Goal: Browse casually: Explore the website without a specific task or goal

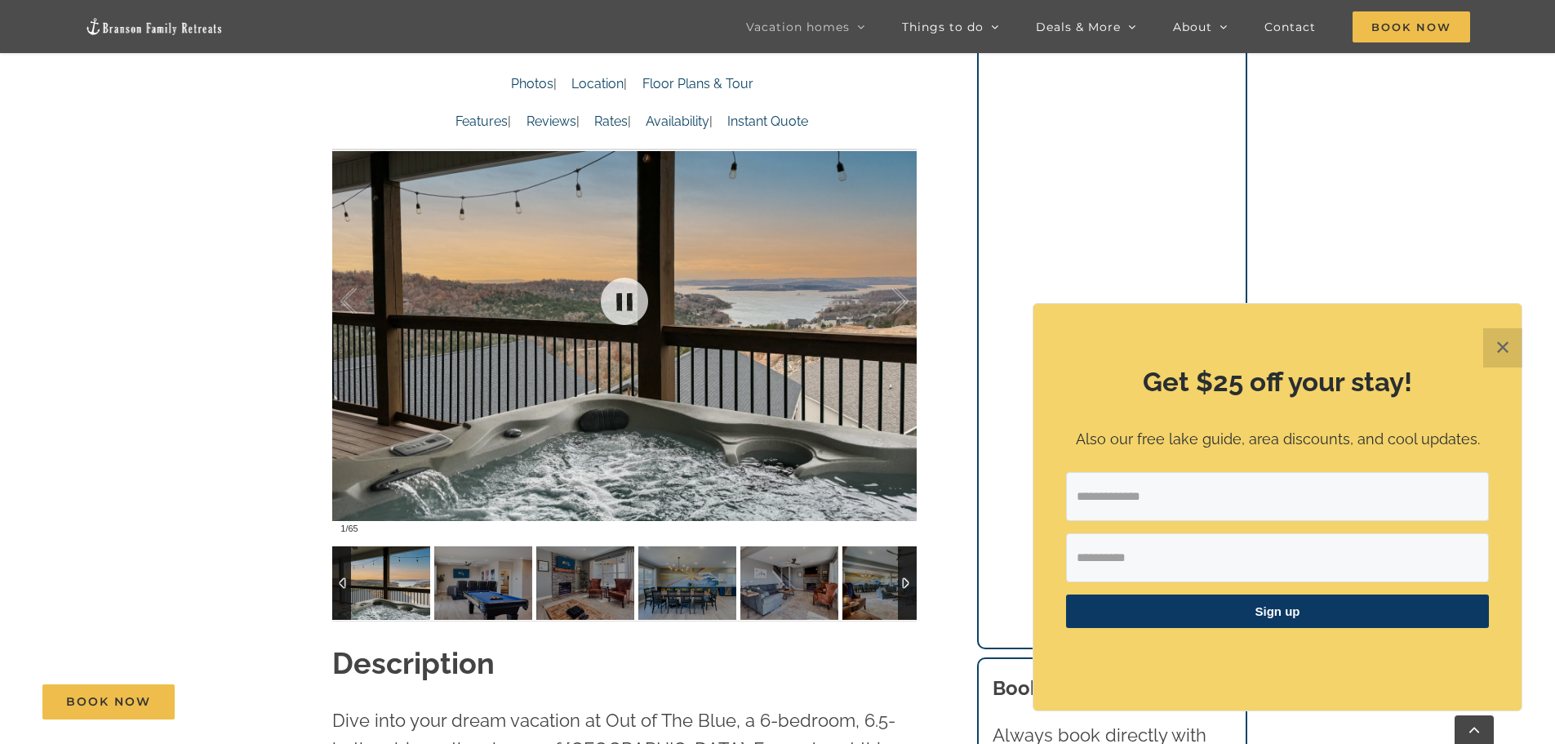
scroll to position [1224, 0]
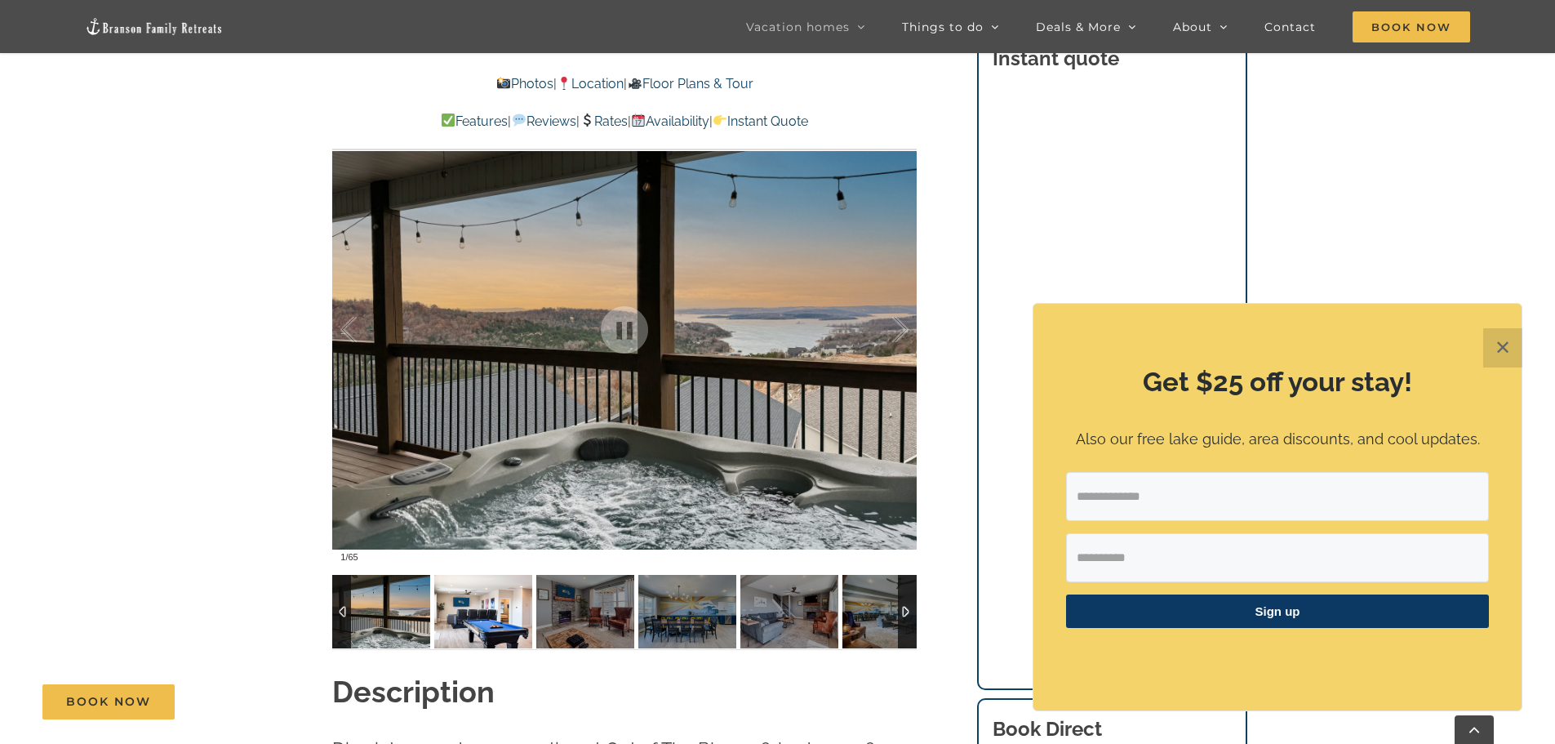
click at [473, 620] on img at bounding box center [483, 611] width 98 height 73
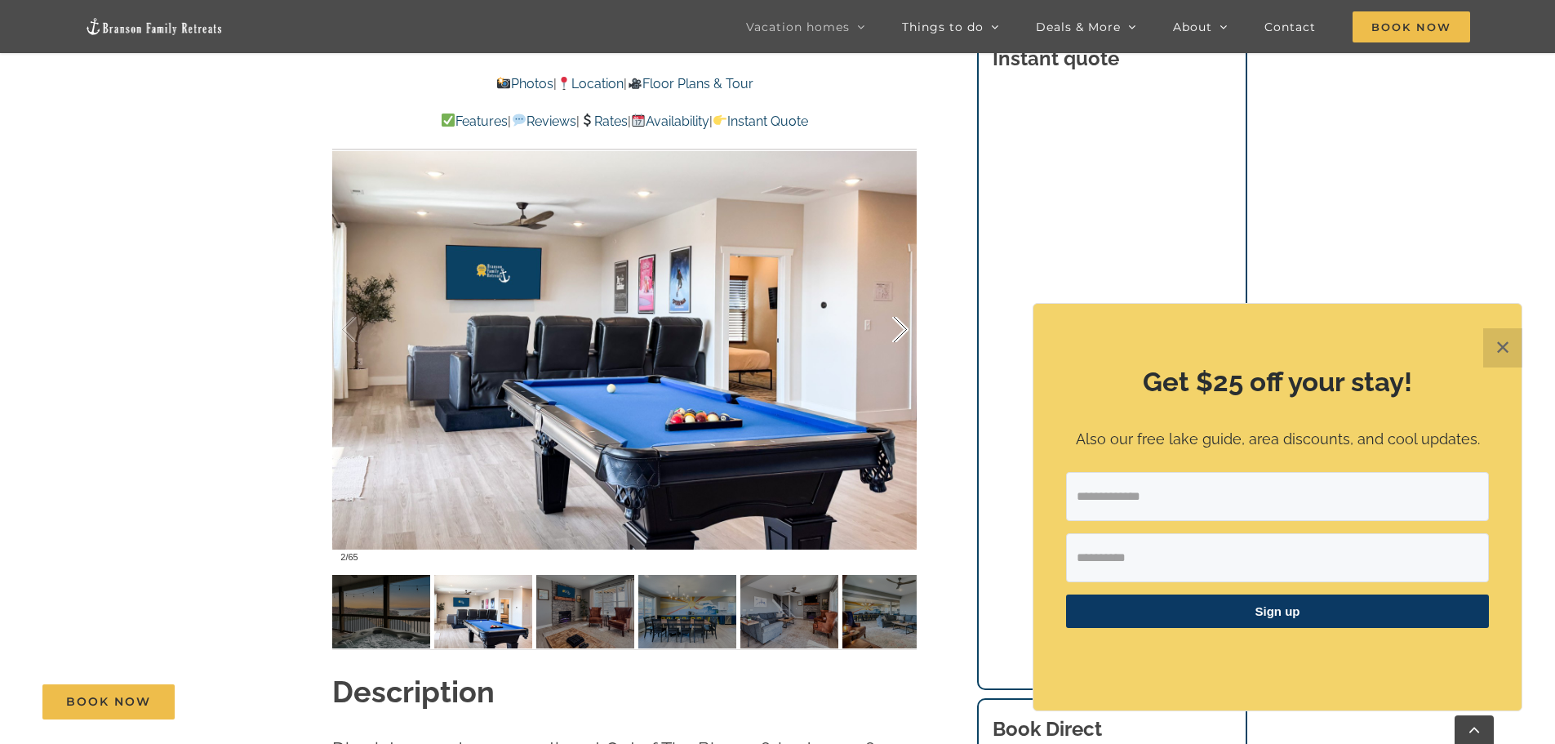
click at [906, 328] on div at bounding box center [883, 329] width 51 height 101
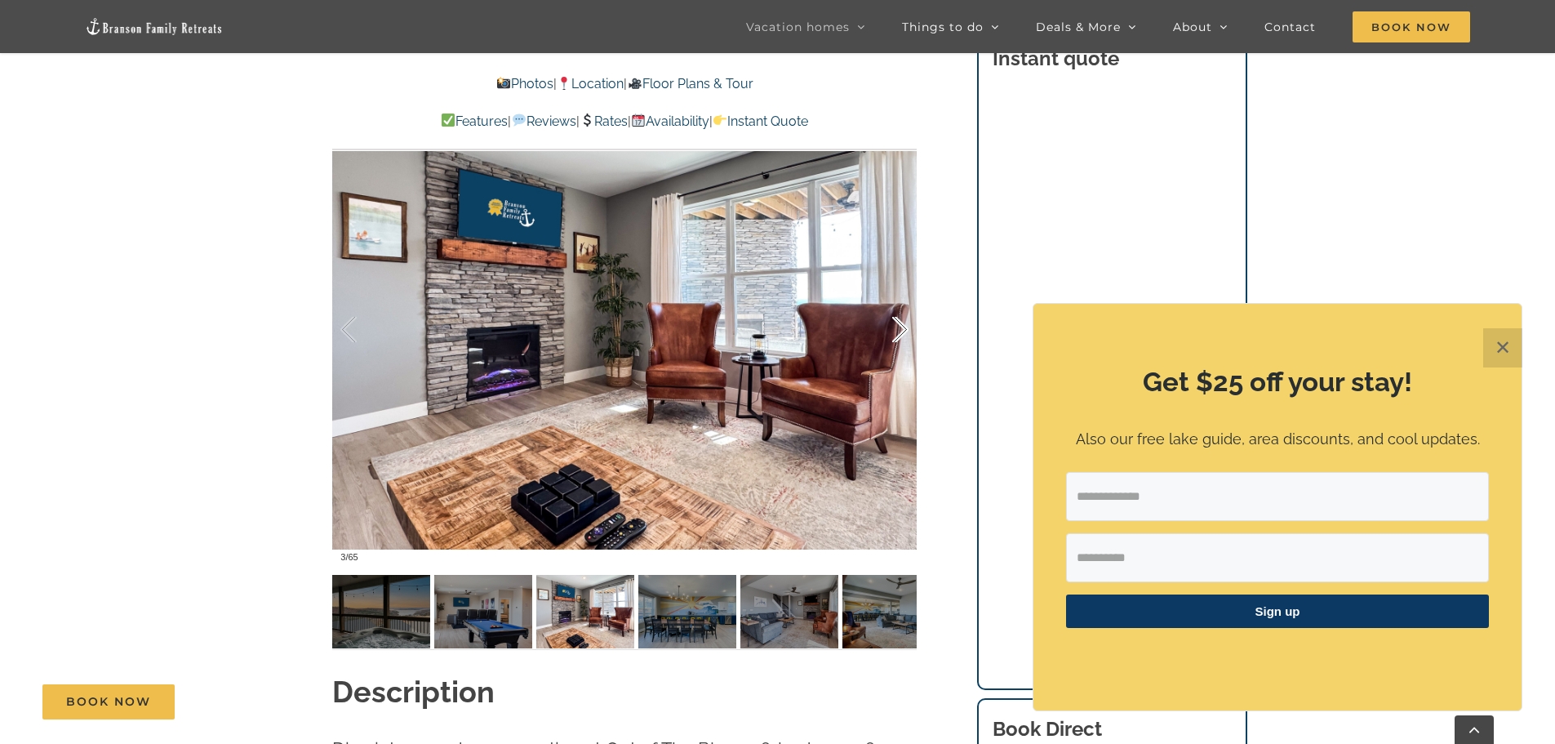
click at [906, 328] on div at bounding box center [883, 329] width 51 height 101
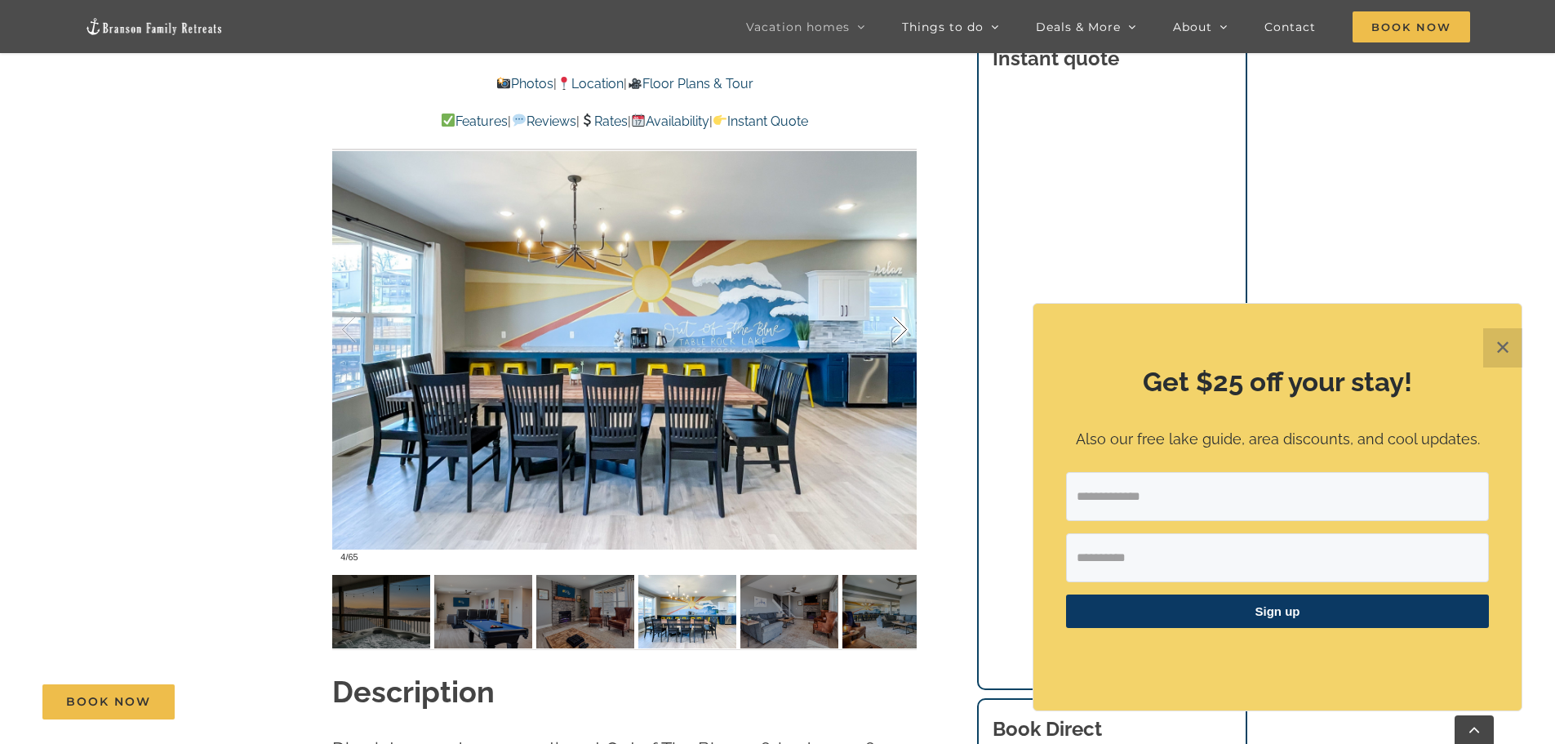
click at [906, 328] on div at bounding box center [883, 329] width 51 height 101
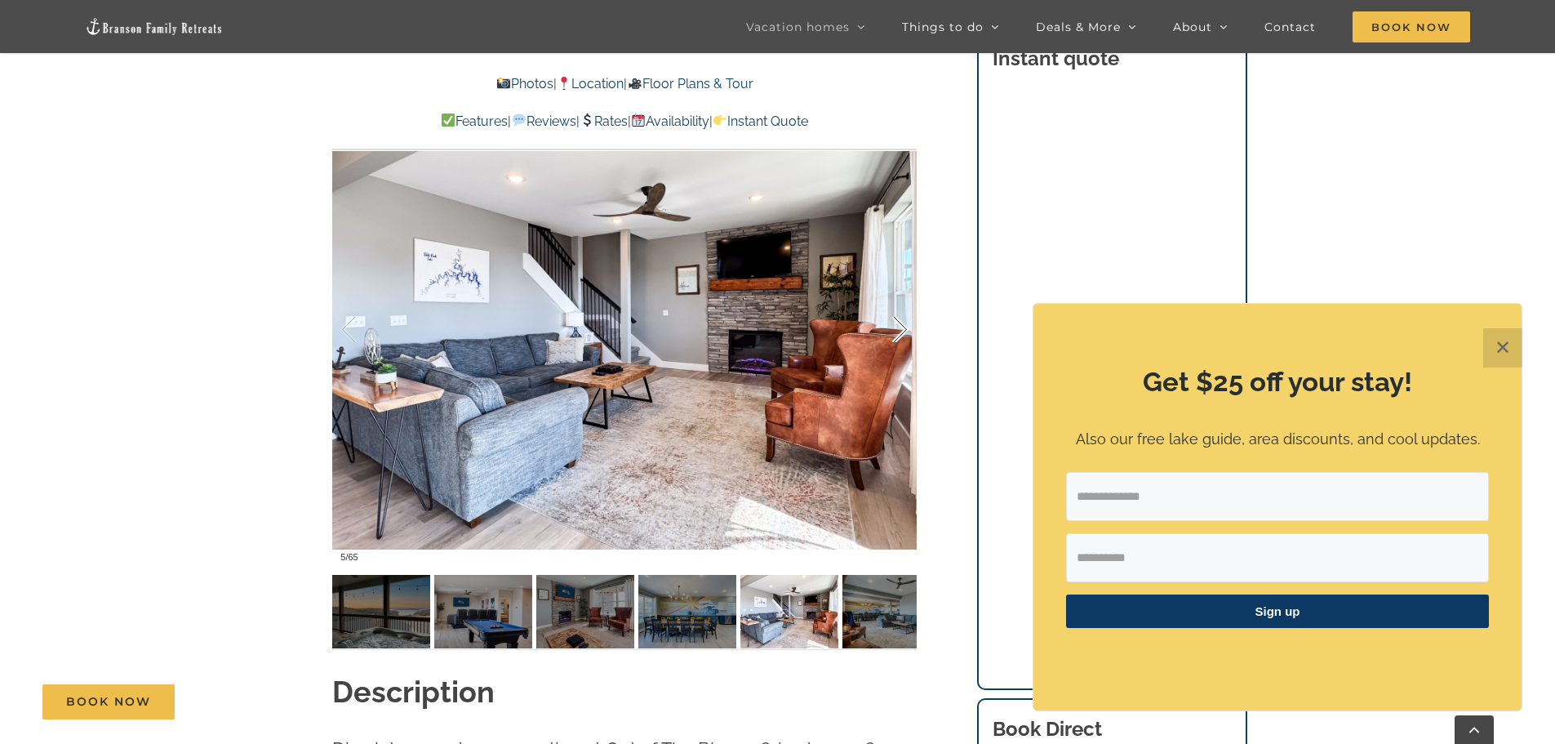
click at [906, 328] on div at bounding box center [883, 329] width 51 height 101
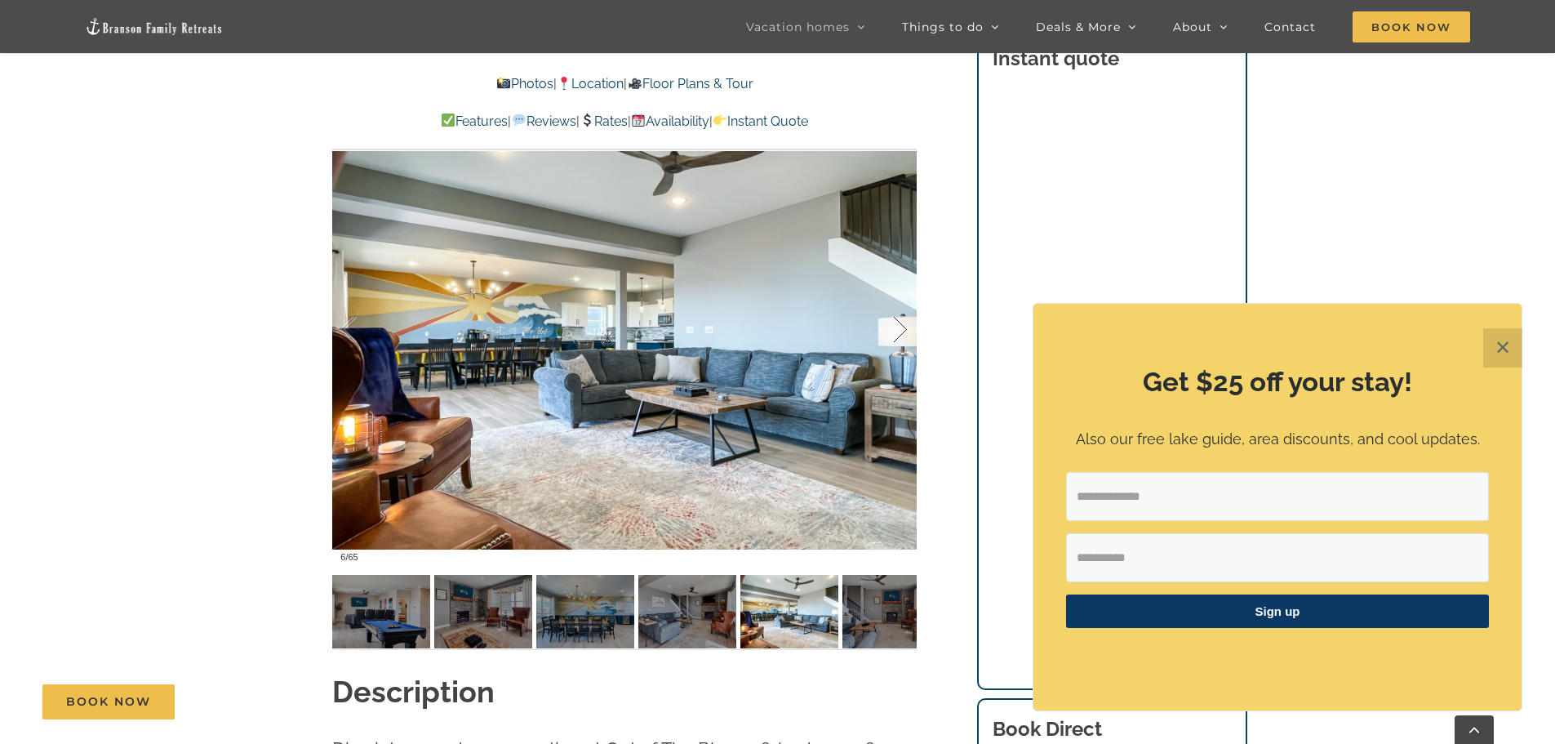
click at [906, 328] on div at bounding box center [883, 329] width 51 height 101
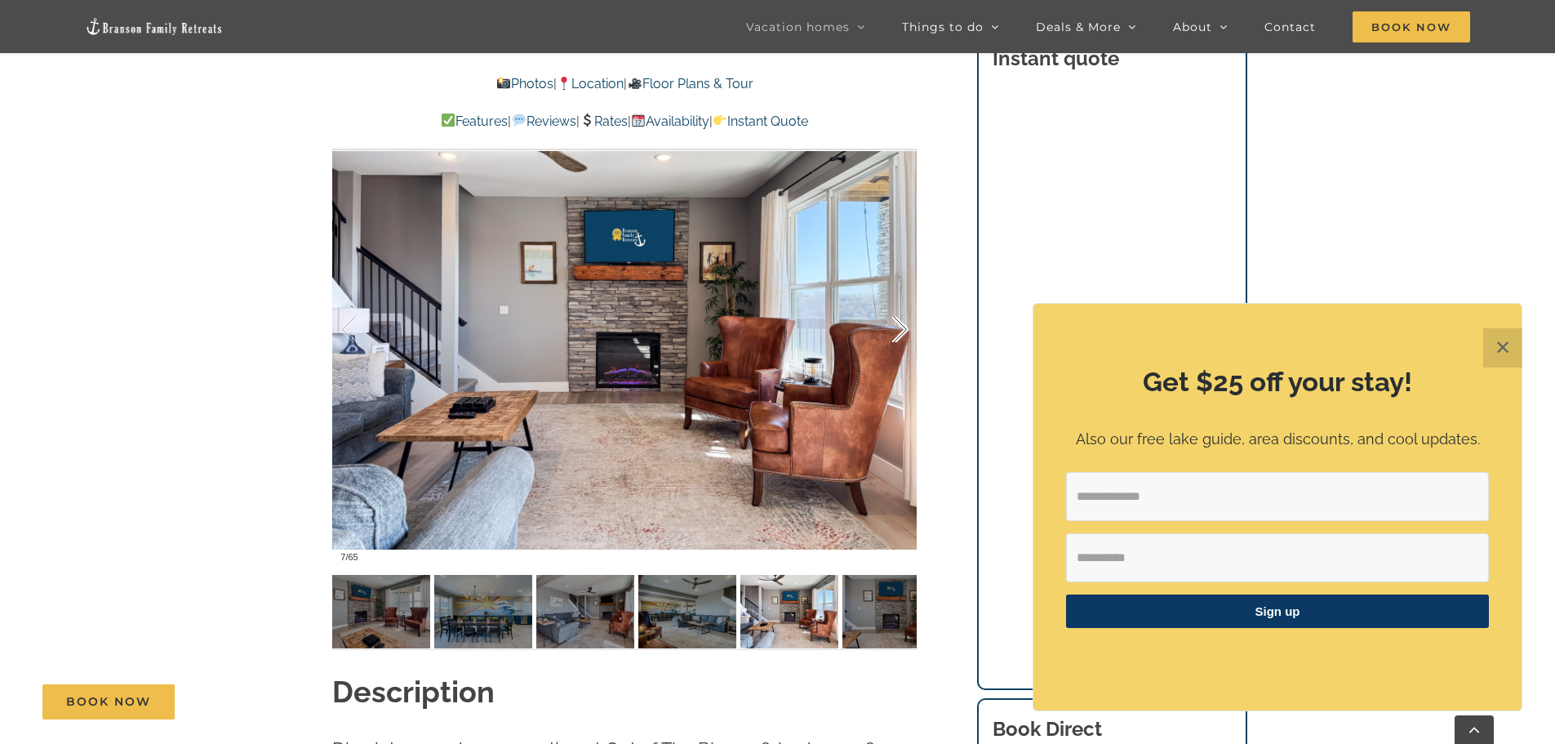
click at [906, 328] on div at bounding box center [883, 329] width 51 height 101
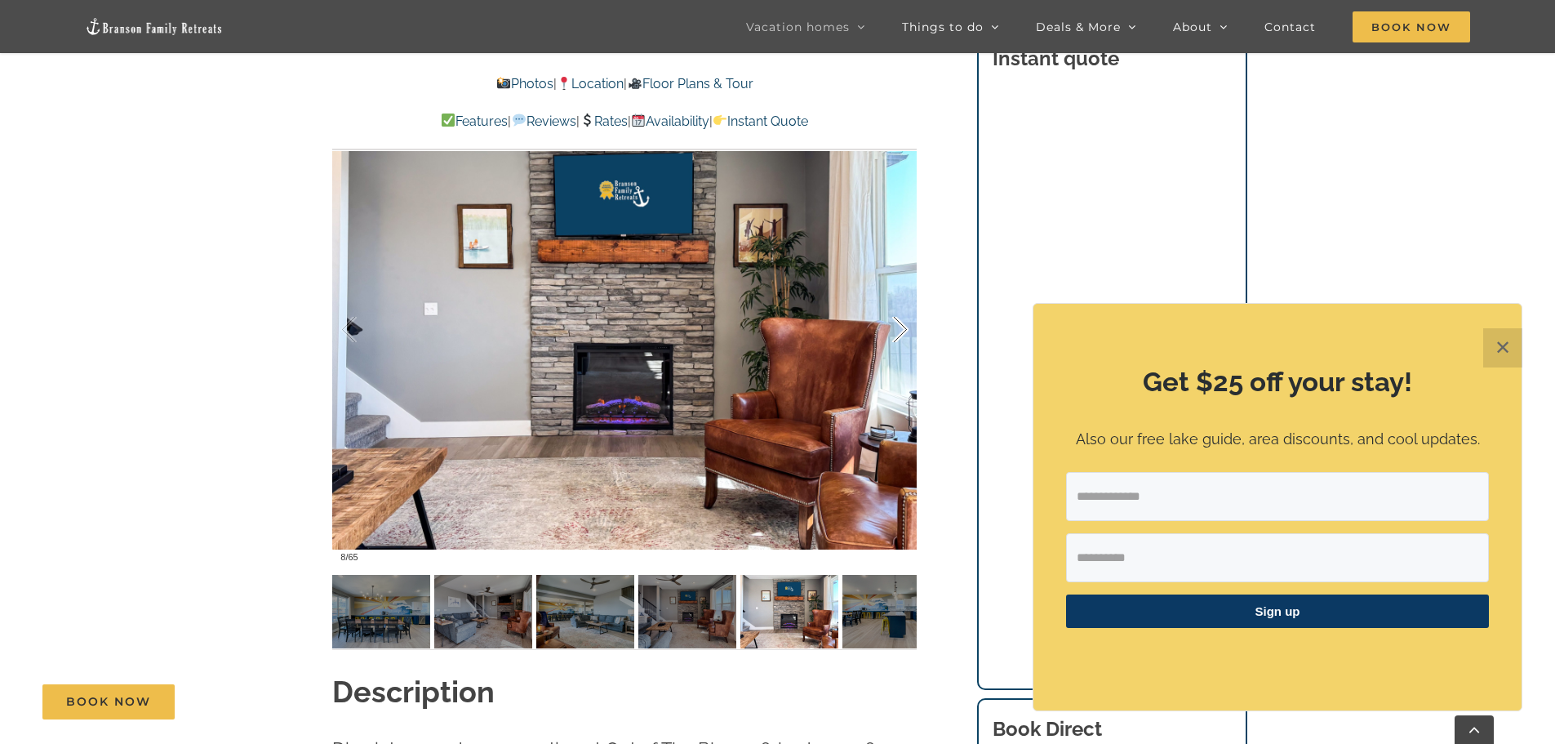
click at [906, 328] on div at bounding box center [883, 329] width 51 height 101
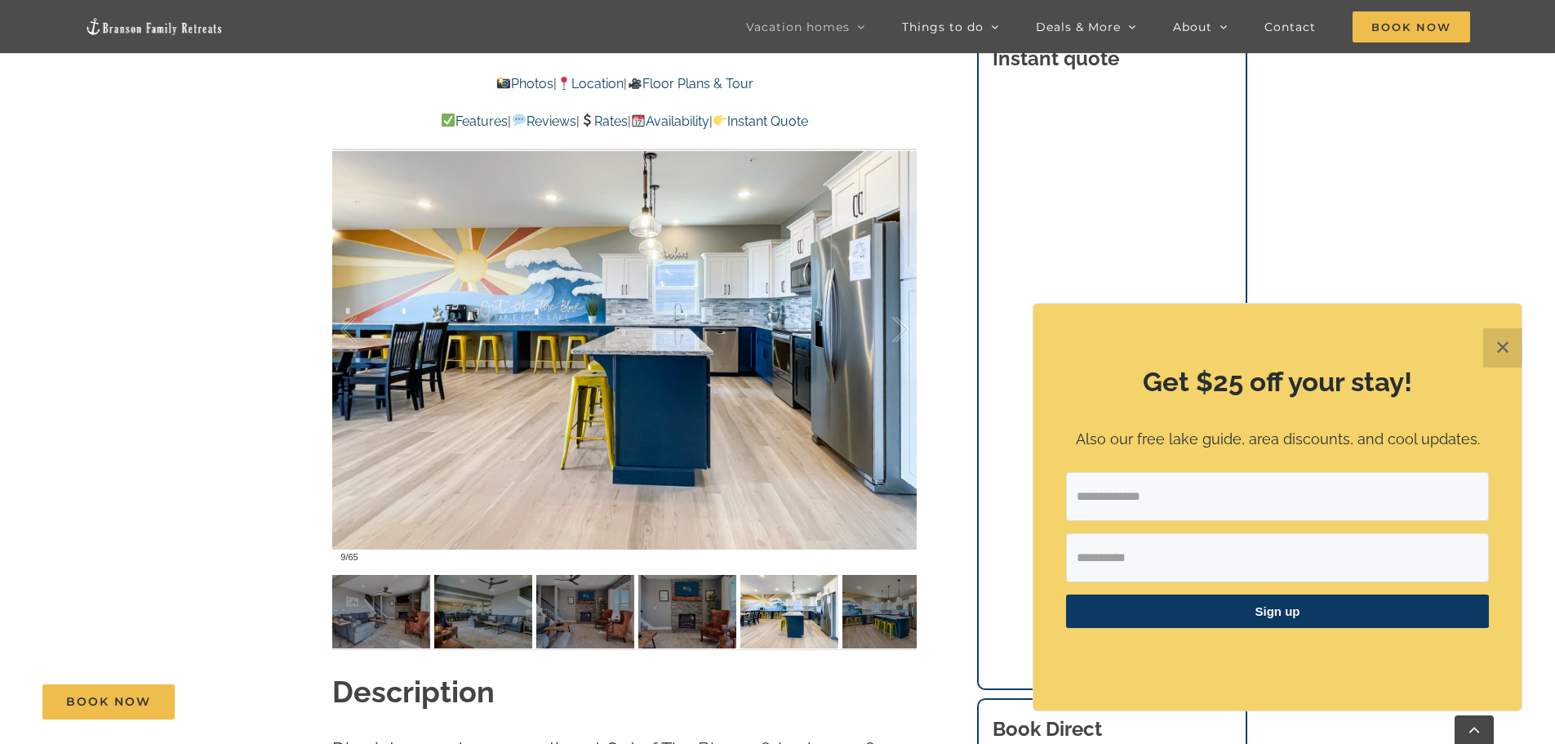
click at [1505, 350] on button "✕" at bounding box center [1502, 347] width 39 height 39
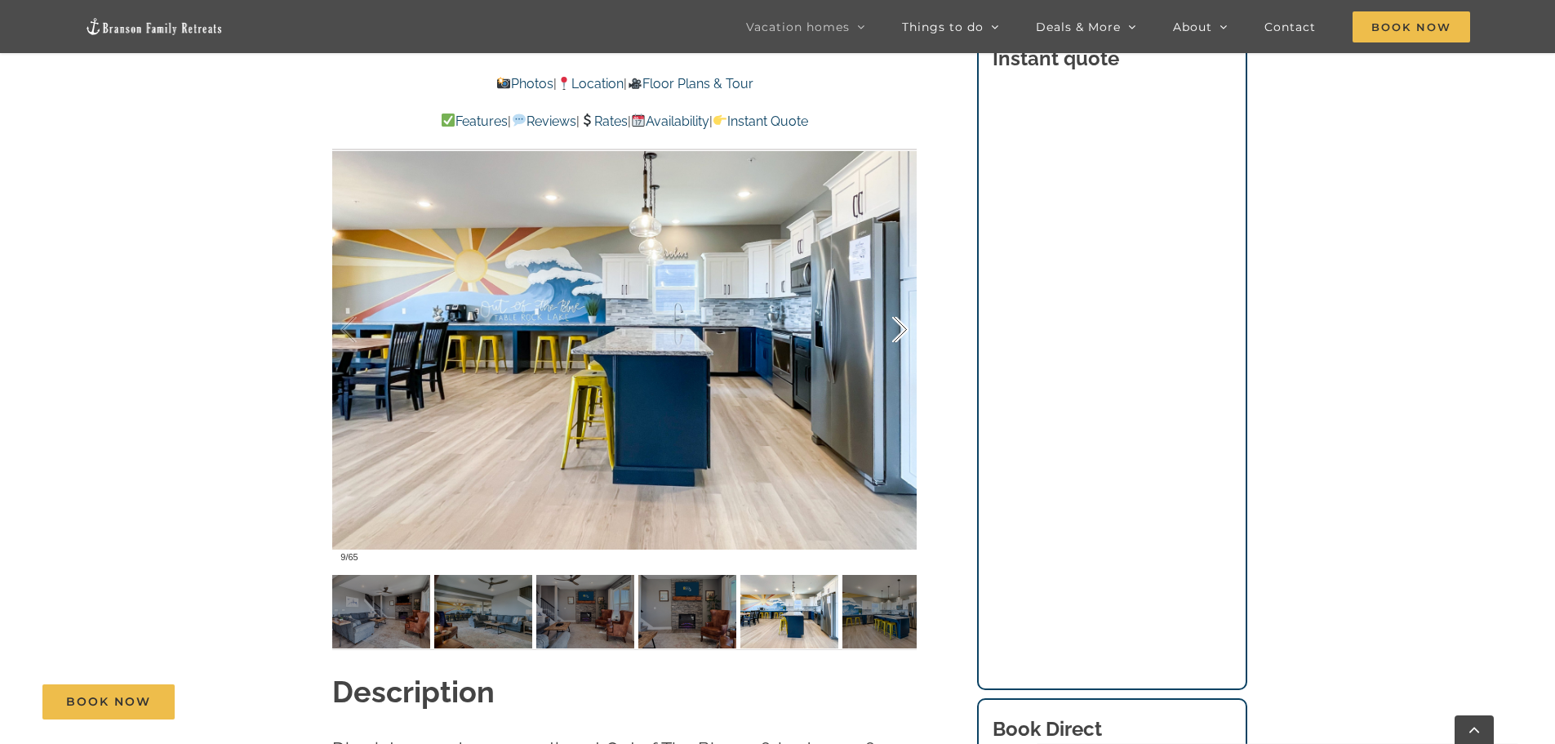
click at [891, 336] on div at bounding box center [883, 329] width 51 height 101
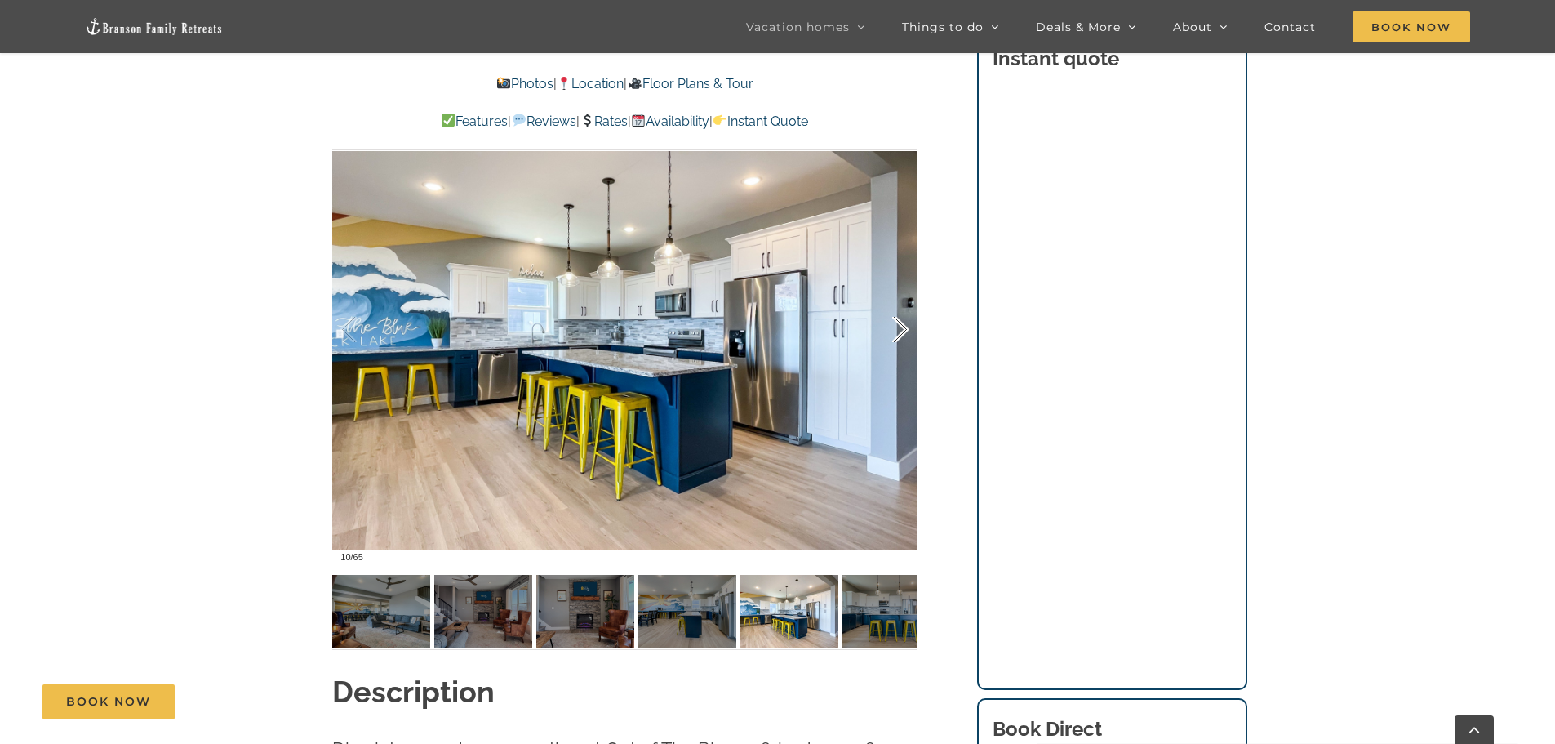
click at [906, 333] on div at bounding box center [883, 329] width 51 height 101
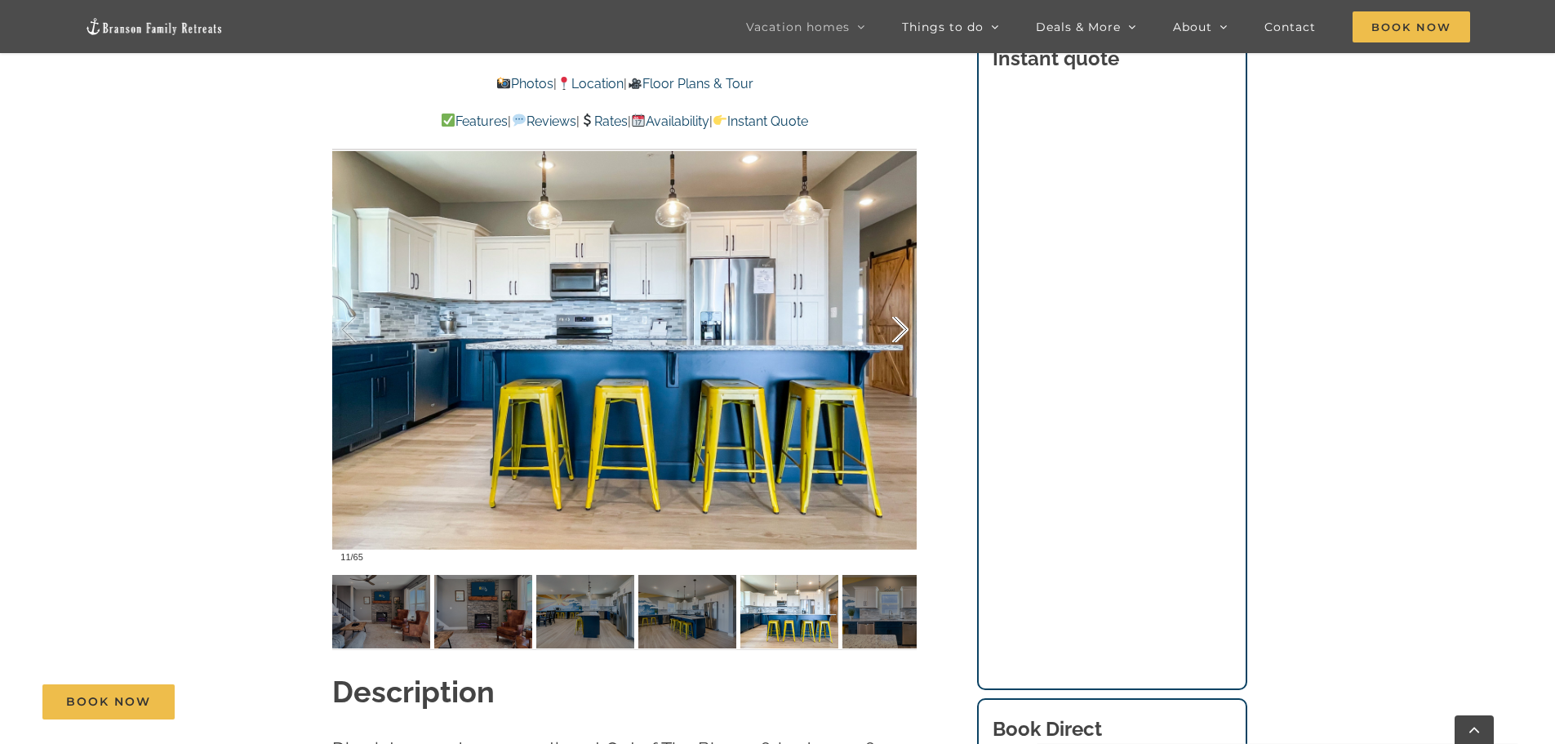
click at [900, 327] on div at bounding box center [883, 329] width 51 height 101
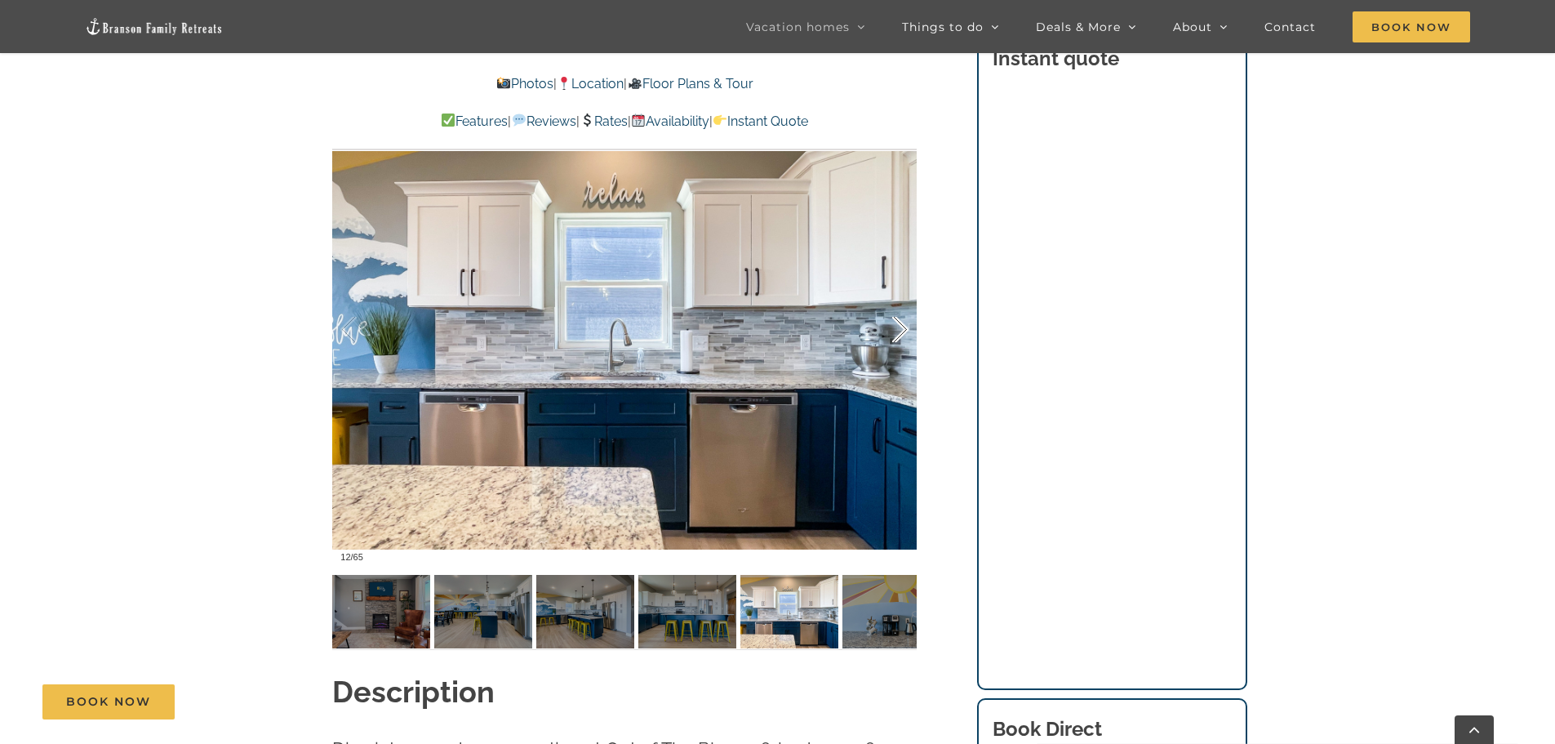
click at [900, 327] on div at bounding box center [883, 329] width 51 height 101
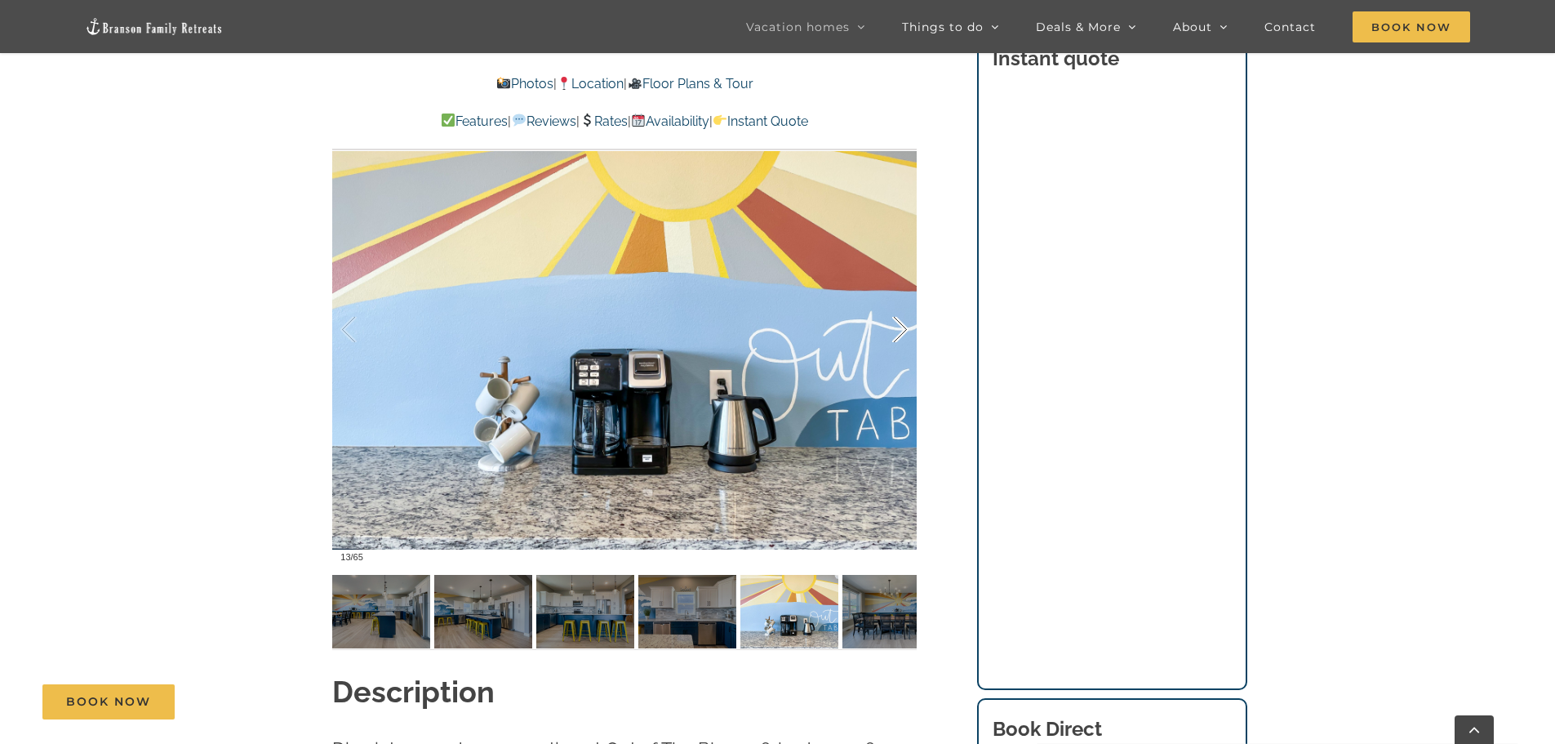
click at [900, 327] on div at bounding box center [883, 329] width 51 height 101
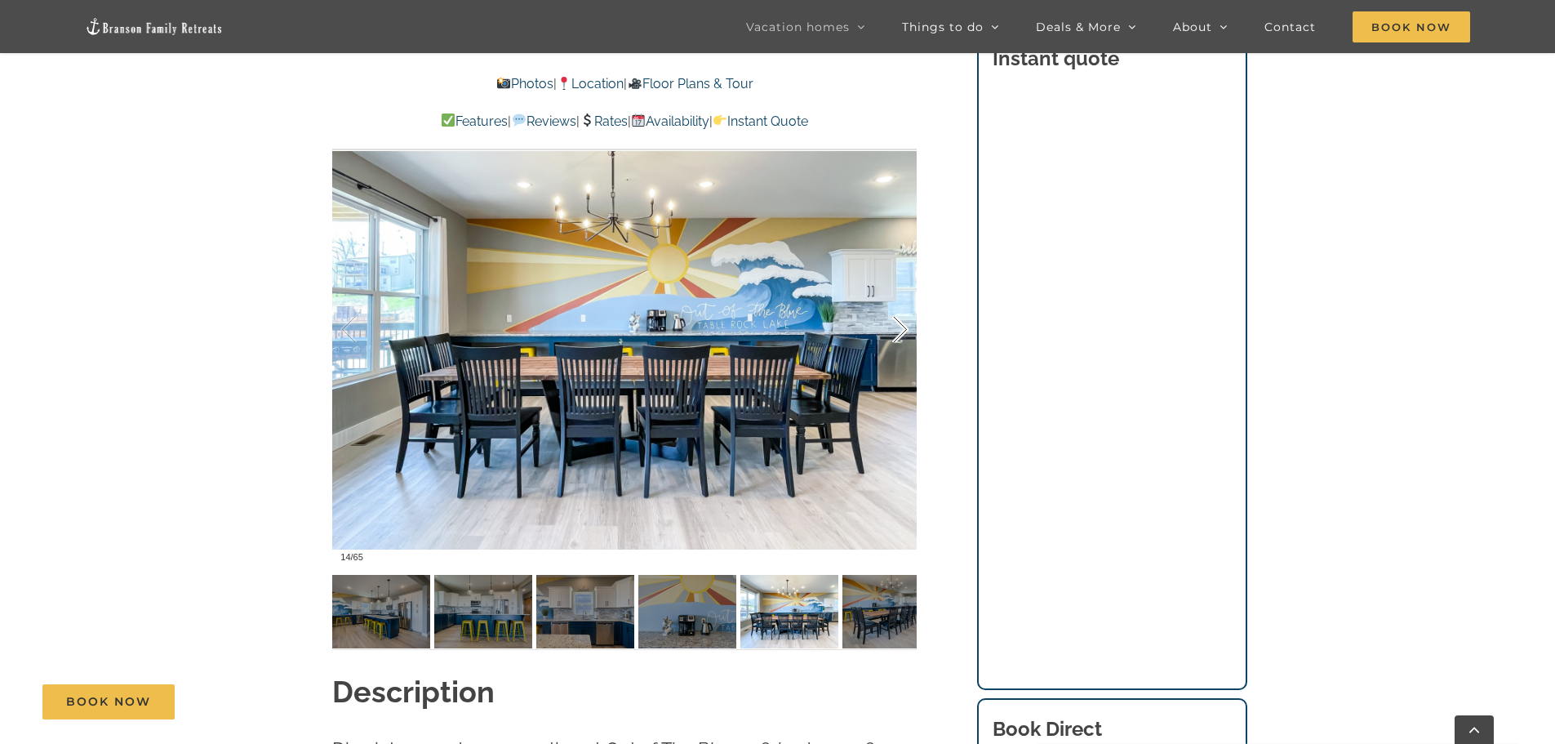
click at [900, 327] on div at bounding box center [883, 329] width 51 height 101
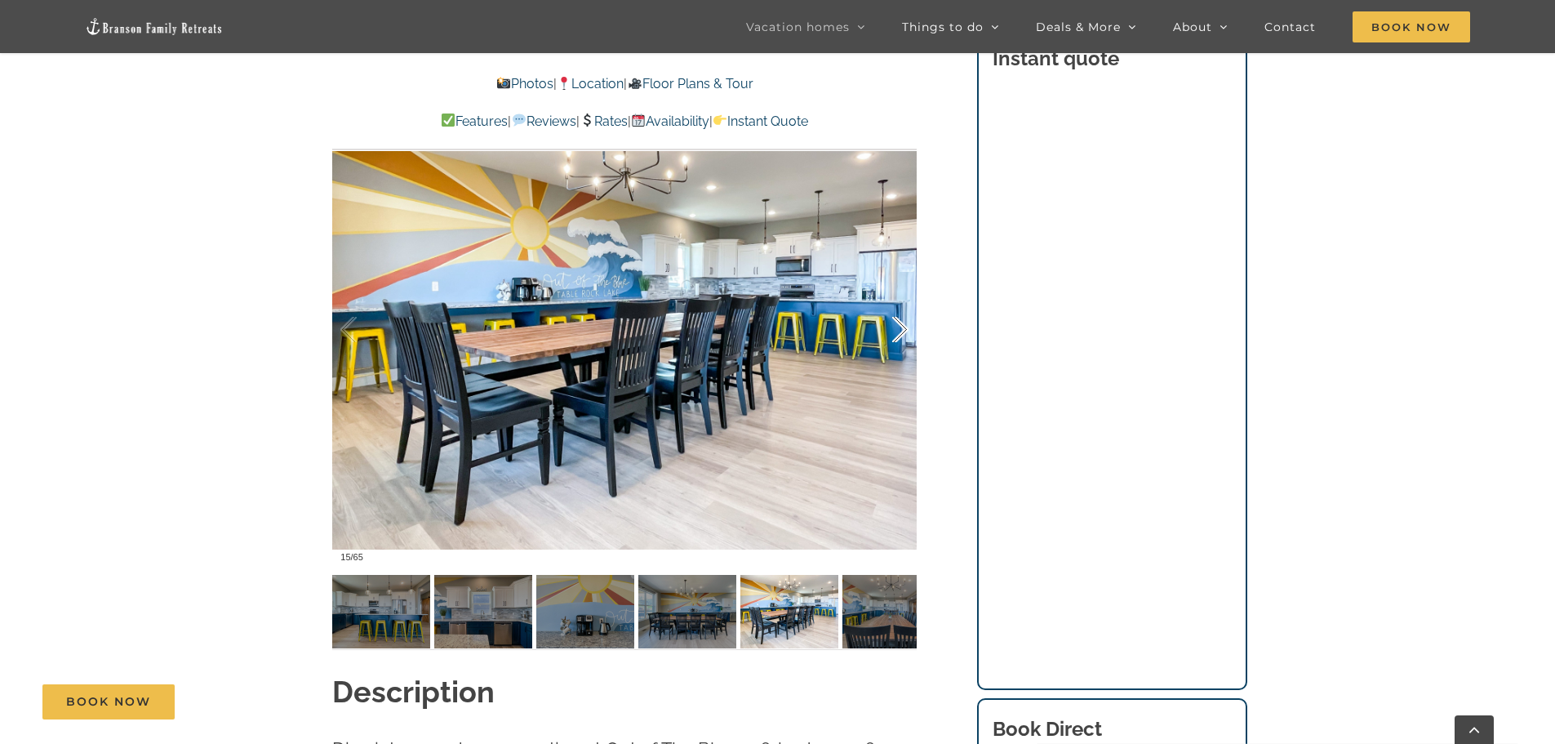
click at [900, 327] on div at bounding box center [883, 329] width 51 height 101
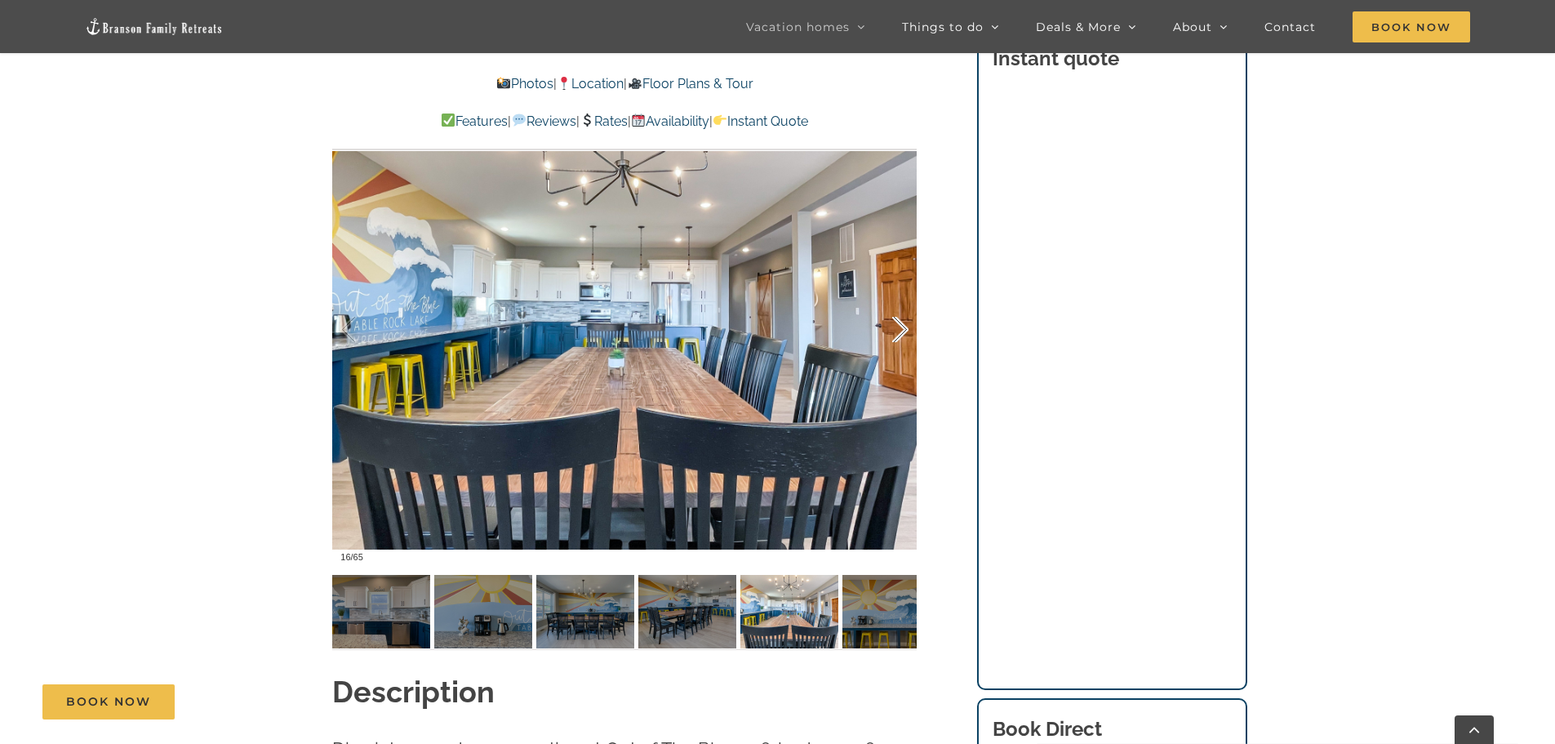
click at [900, 327] on div at bounding box center [883, 329] width 51 height 101
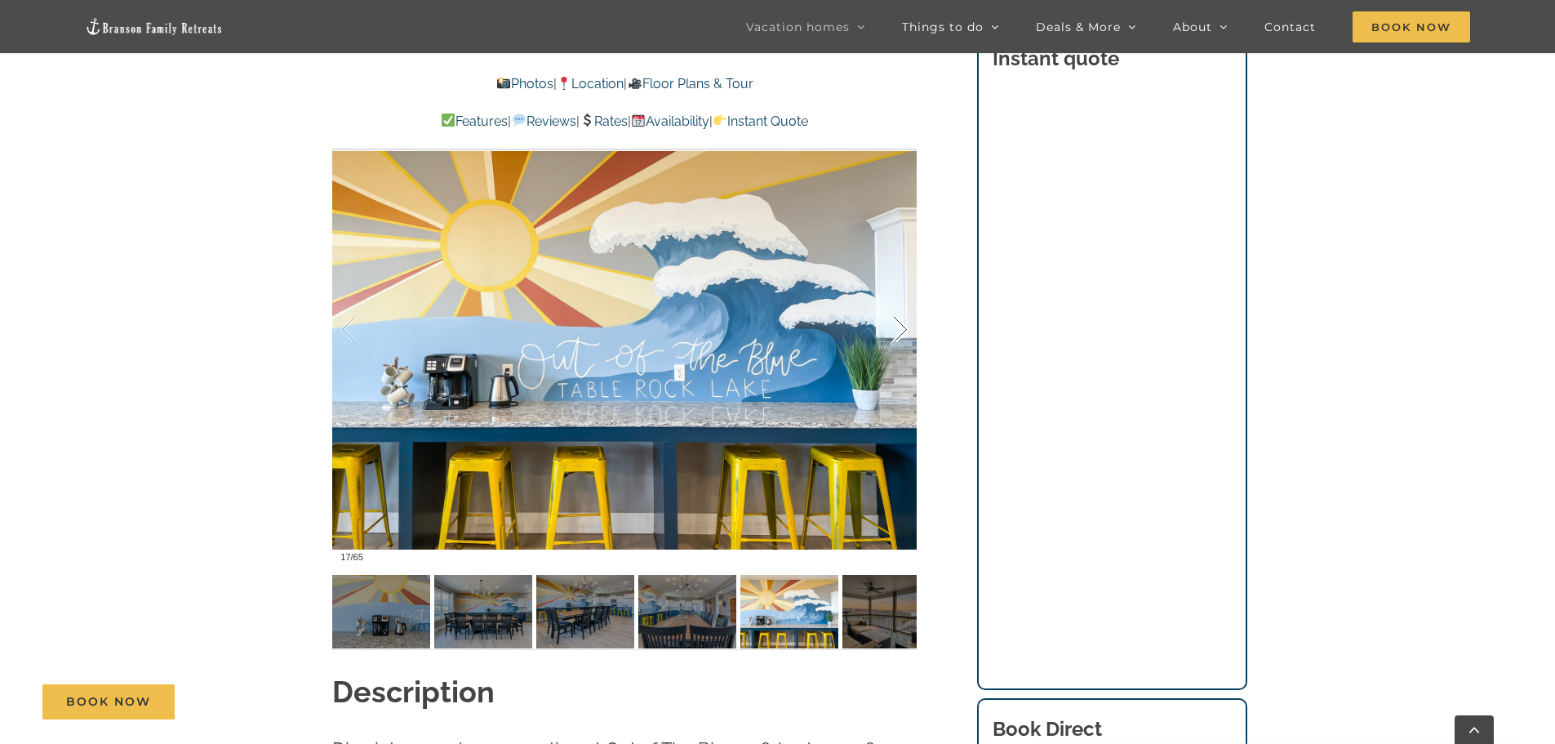
click at [900, 327] on div at bounding box center [883, 329] width 51 height 101
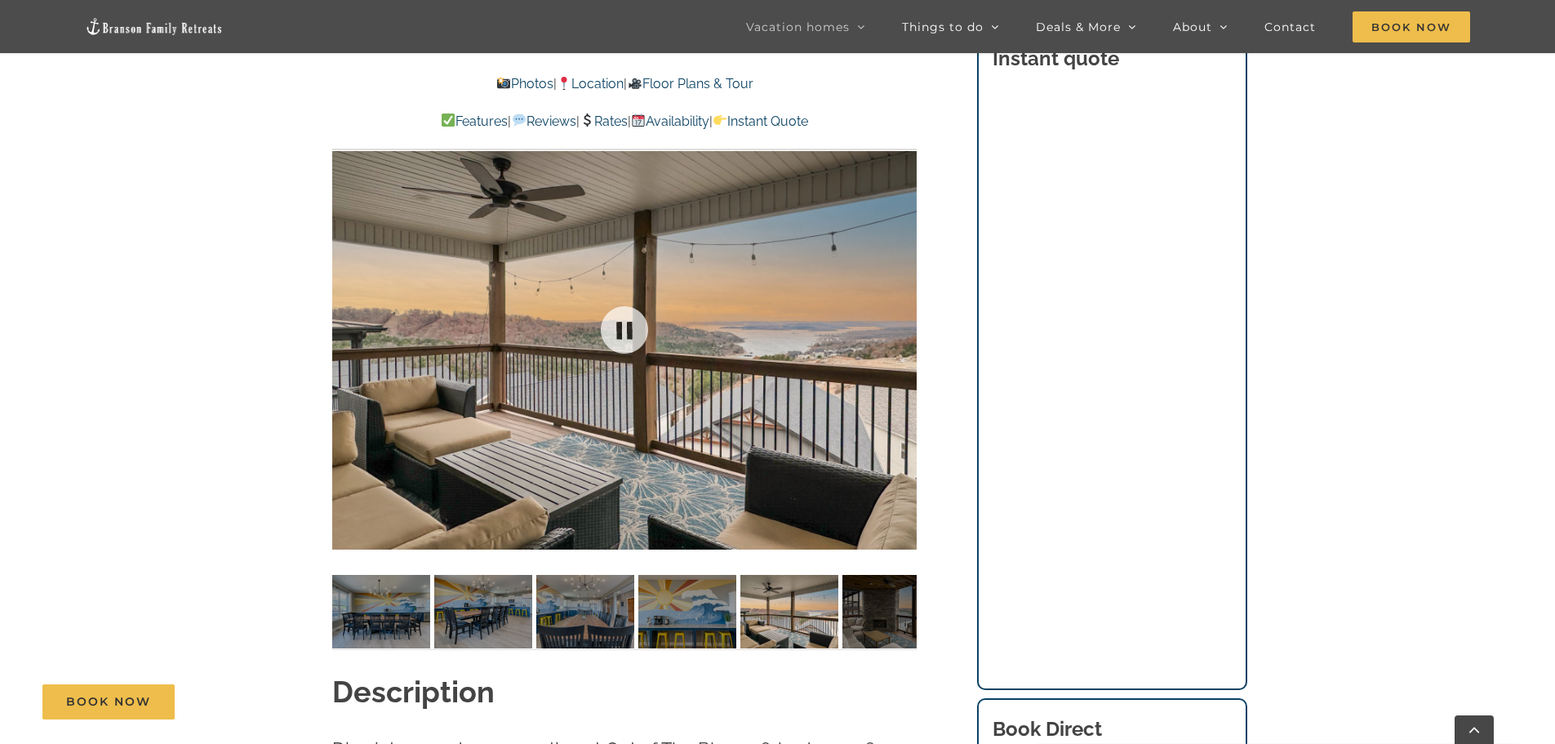
click at [900, 327] on div at bounding box center [624, 330] width 584 height 480
click at [901, 327] on div at bounding box center [883, 329] width 51 height 101
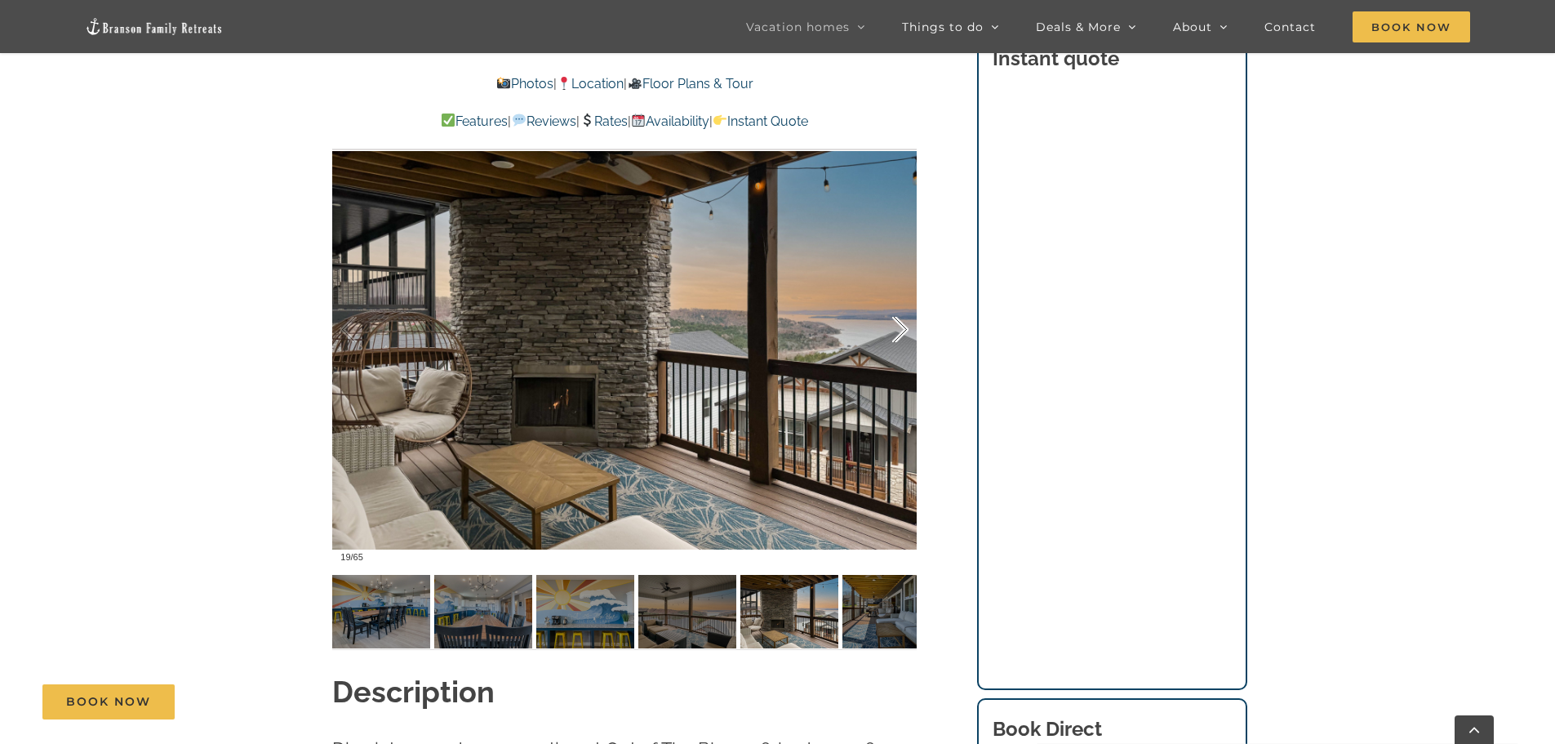
click at [903, 326] on div at bounding box center [883, 329] width 51 height 101
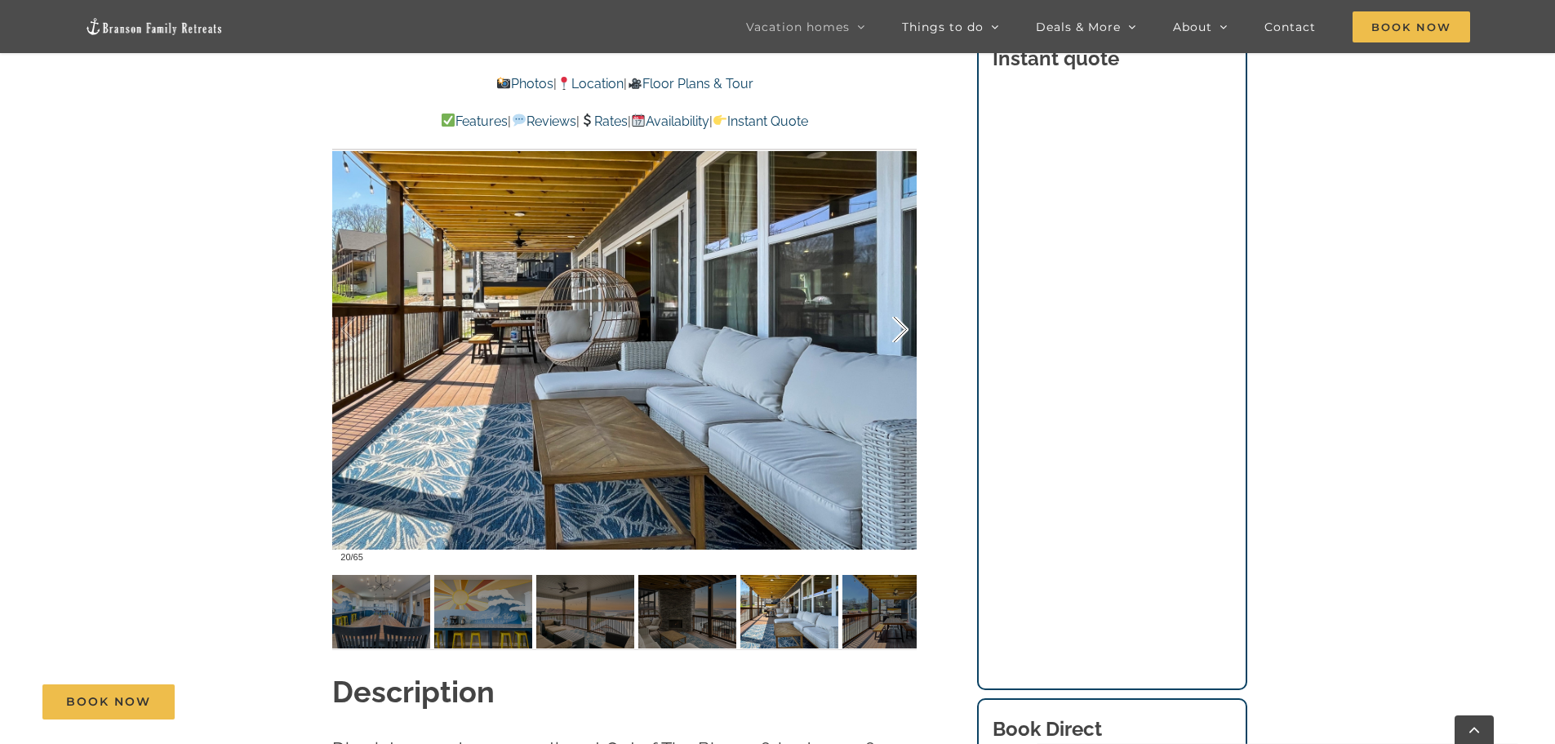
click at [903, 326] on div at bounding box center [883, 329] width 51 height 101
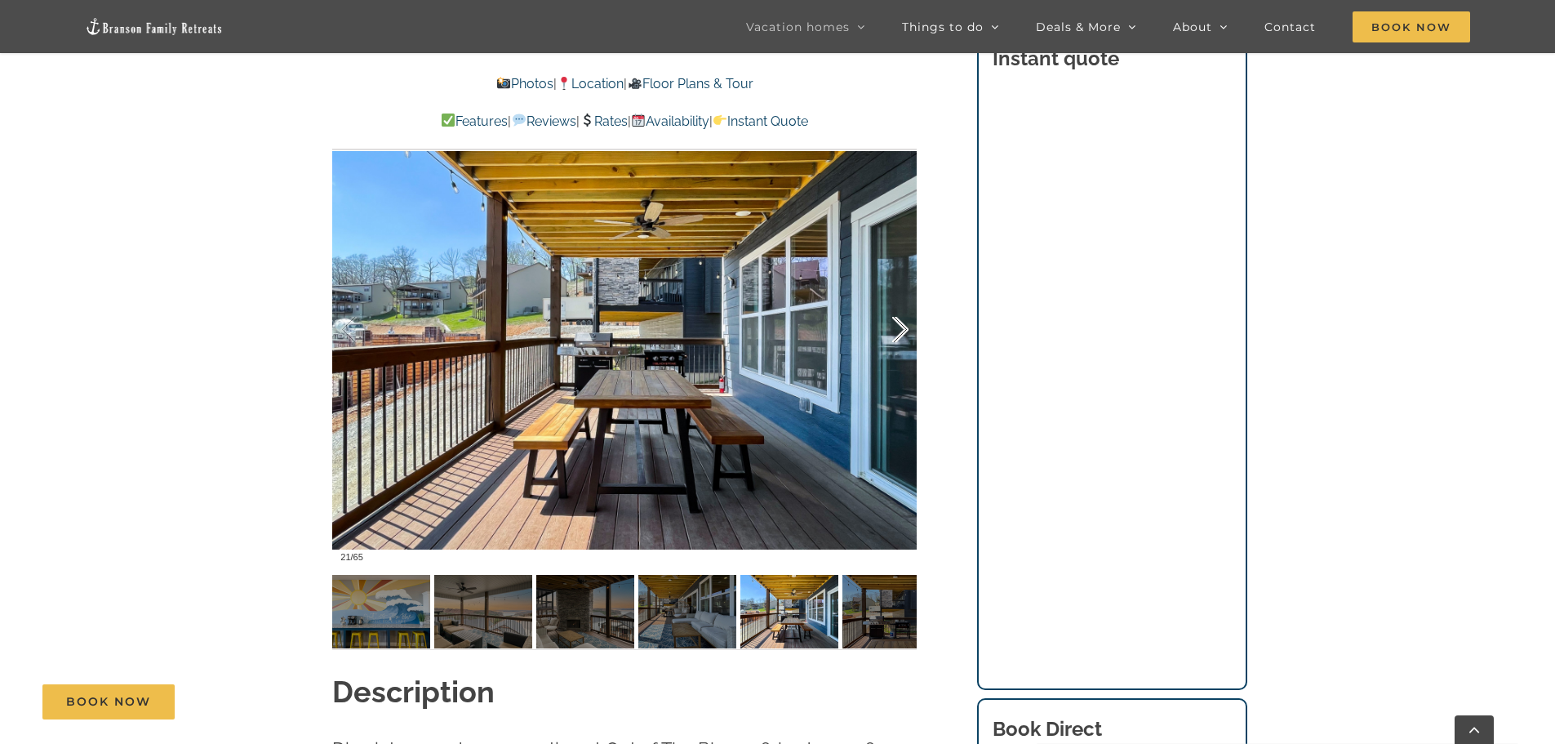
click at [903, 326] on div at bounding box center [883, 329] width 51 height 101
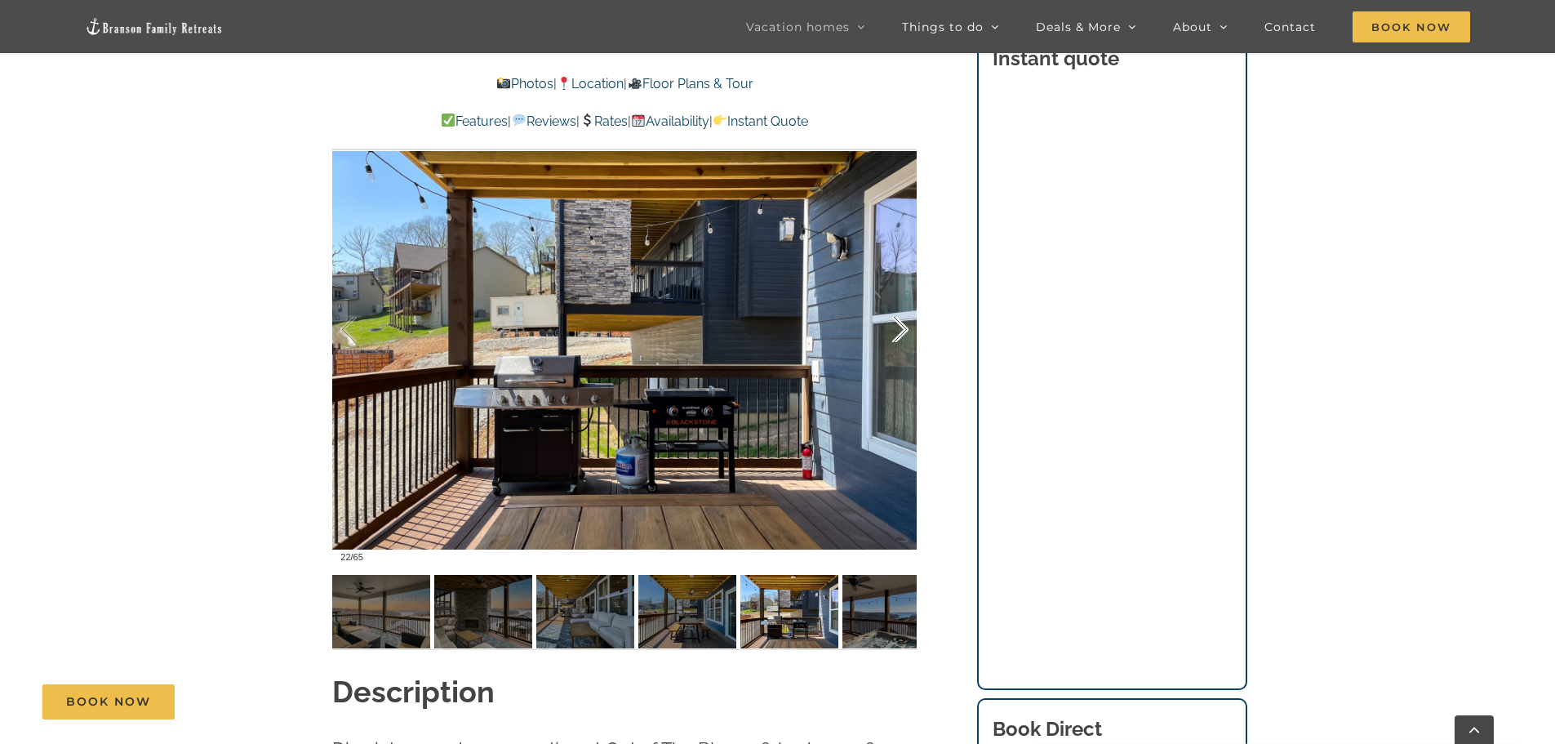
click at [903, 326] on div at bounding box center [883, 329] width 51 height 101
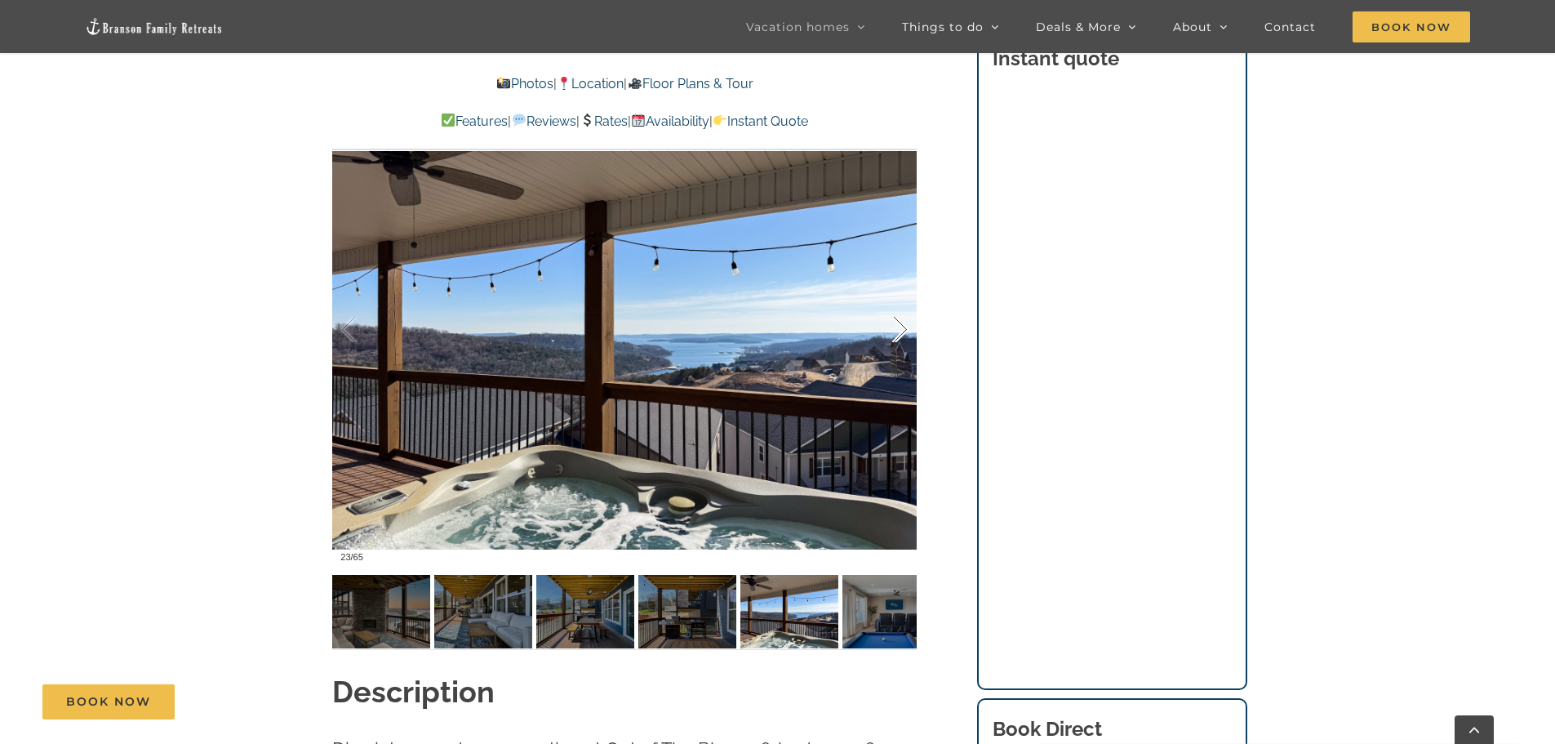
click at [903, 326] on div at bounding box center [883, 329] width 51 height 101
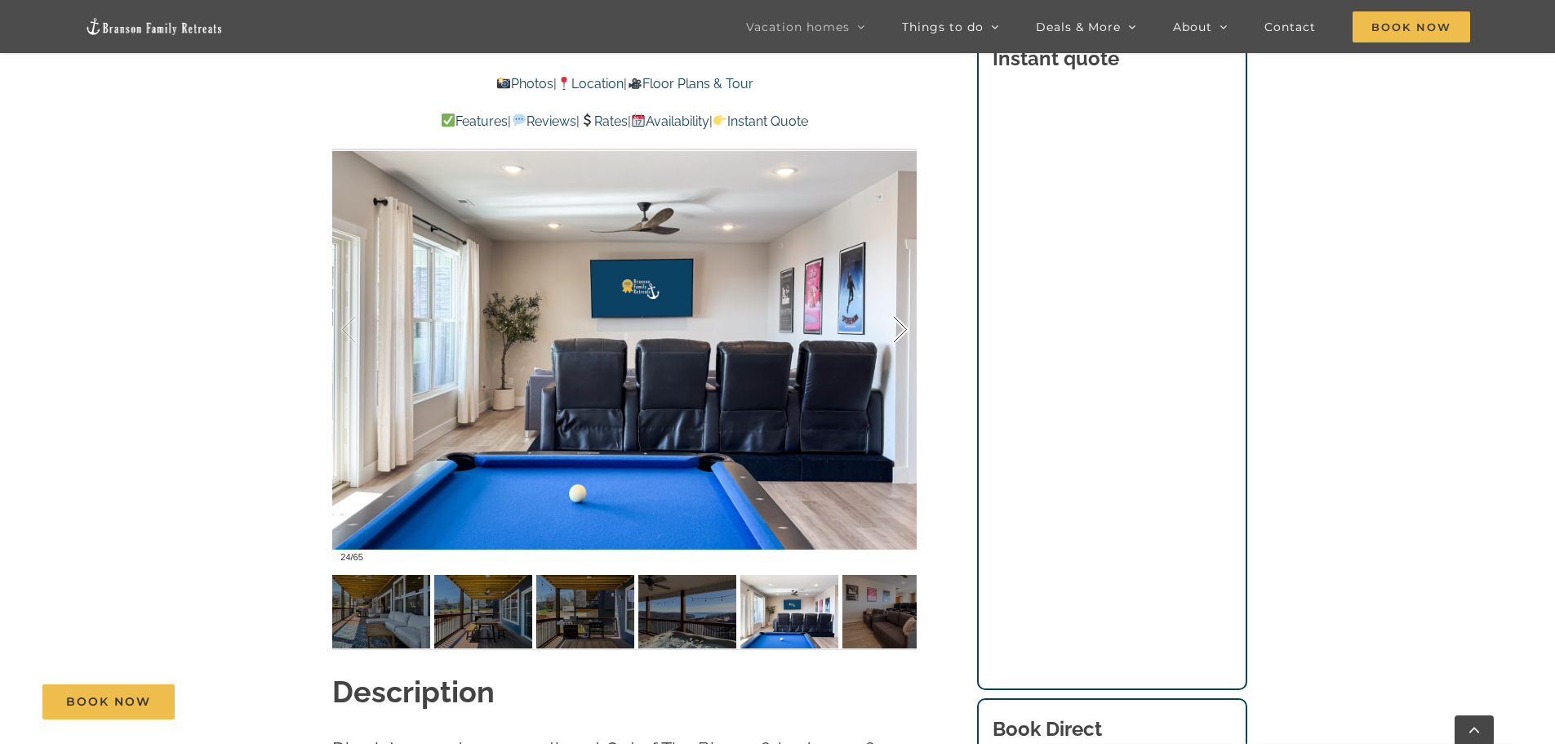
click at [903, 326] on div at bounding box center [883, 329] width 51 height 101
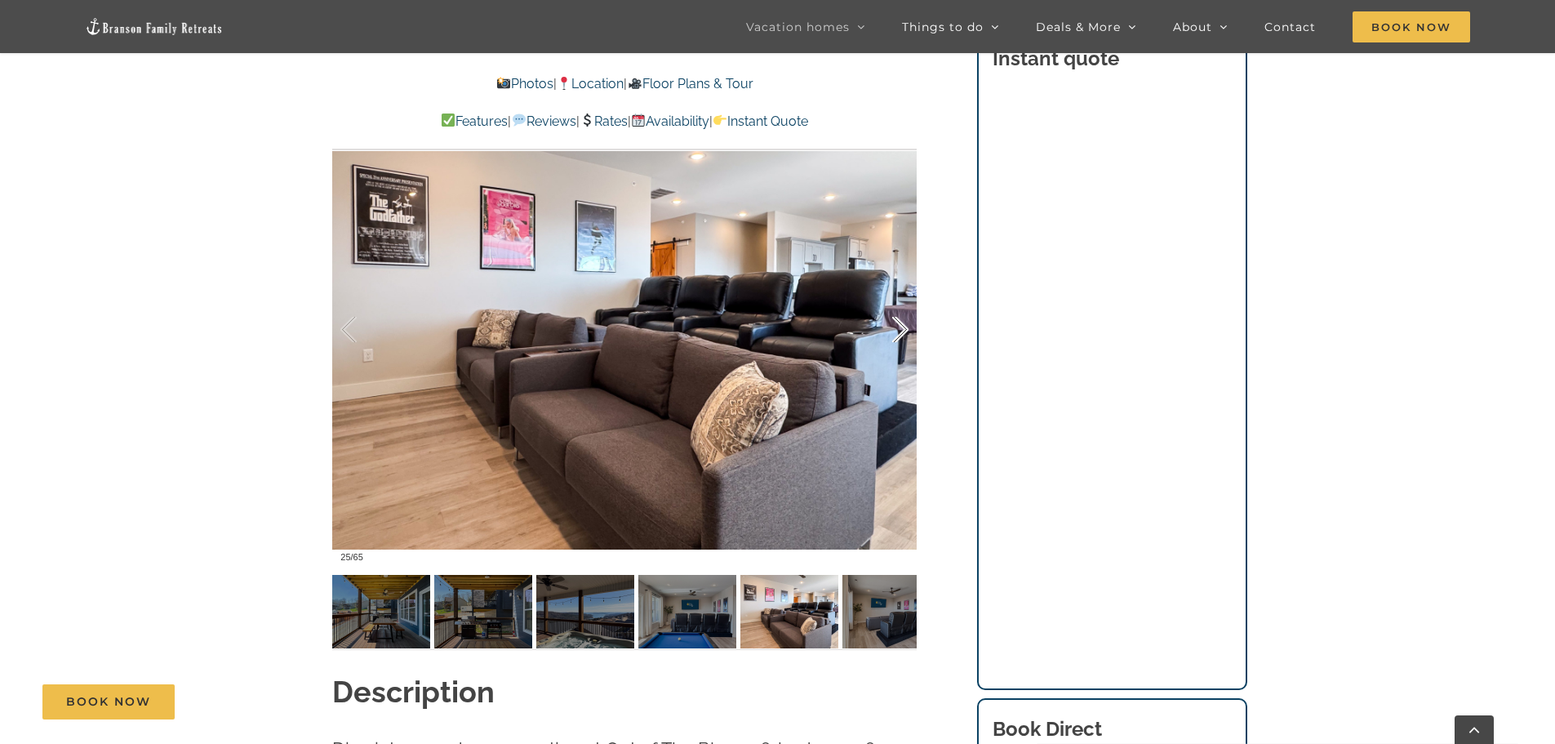
click at [903, 326] on div at bounding box center [883, 329] width 51 height 101
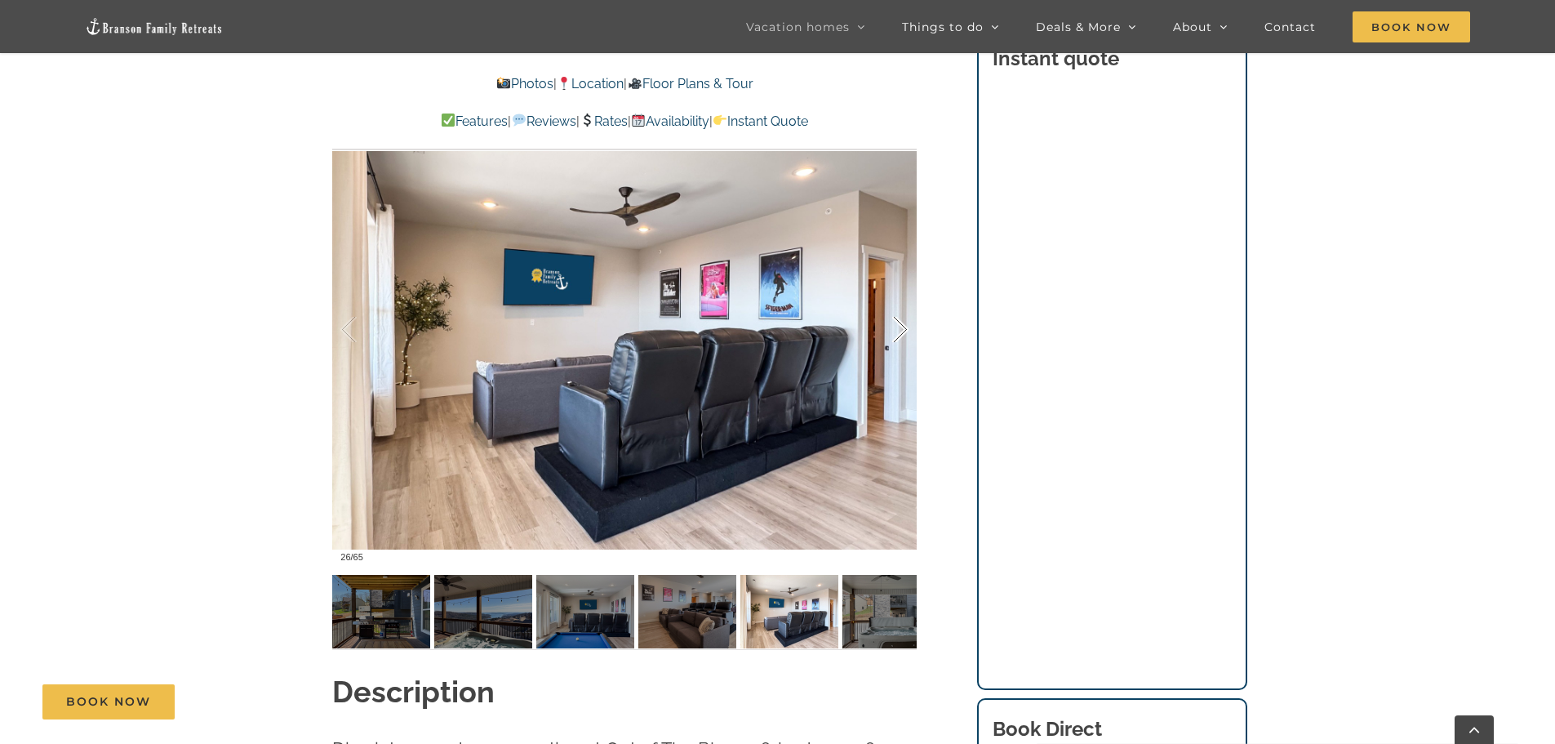
click at [903, 326] on div at bounding box center [883, 329] width 51 height 101
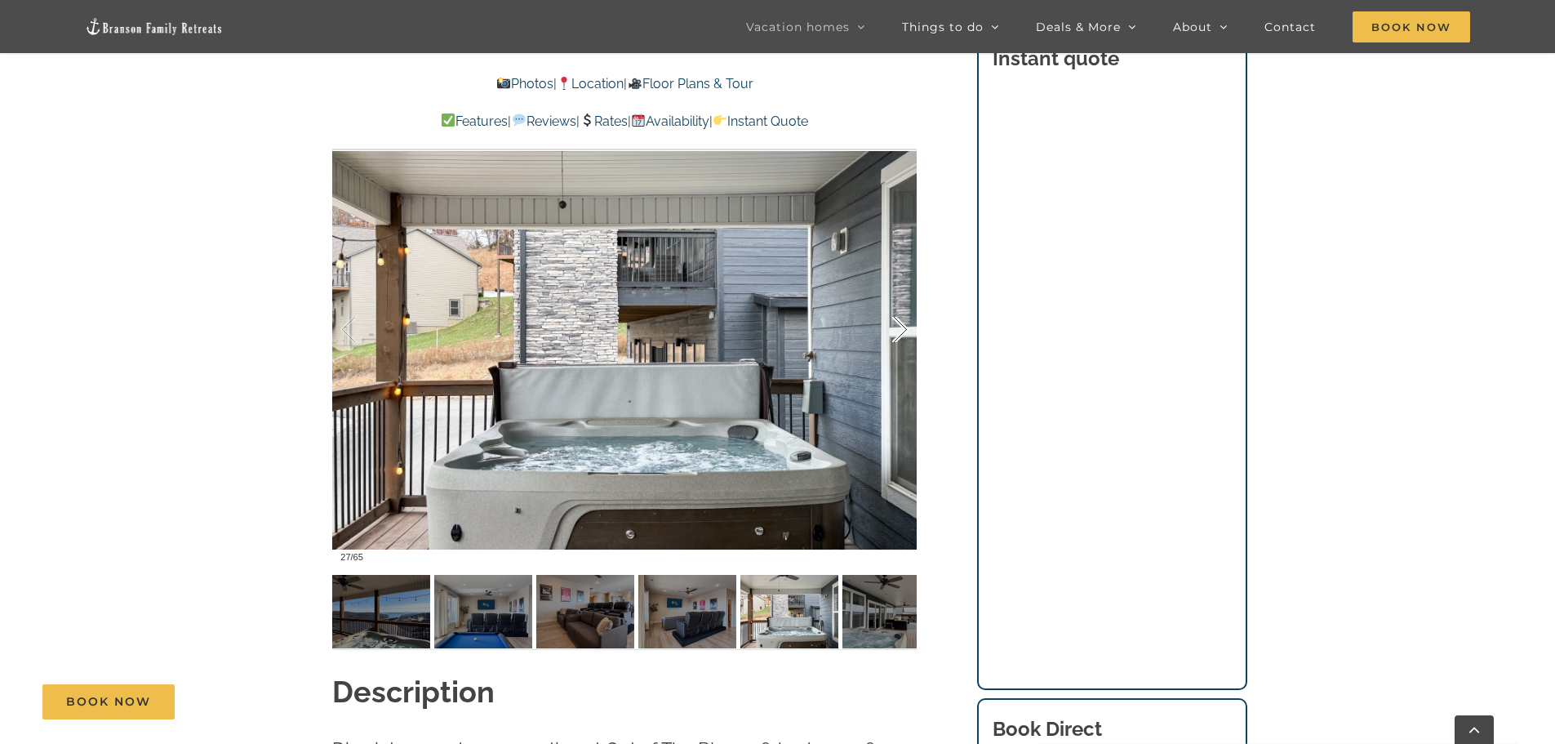
click at [903, 326] on div at bounding box center [883, 329] width 51 height 101
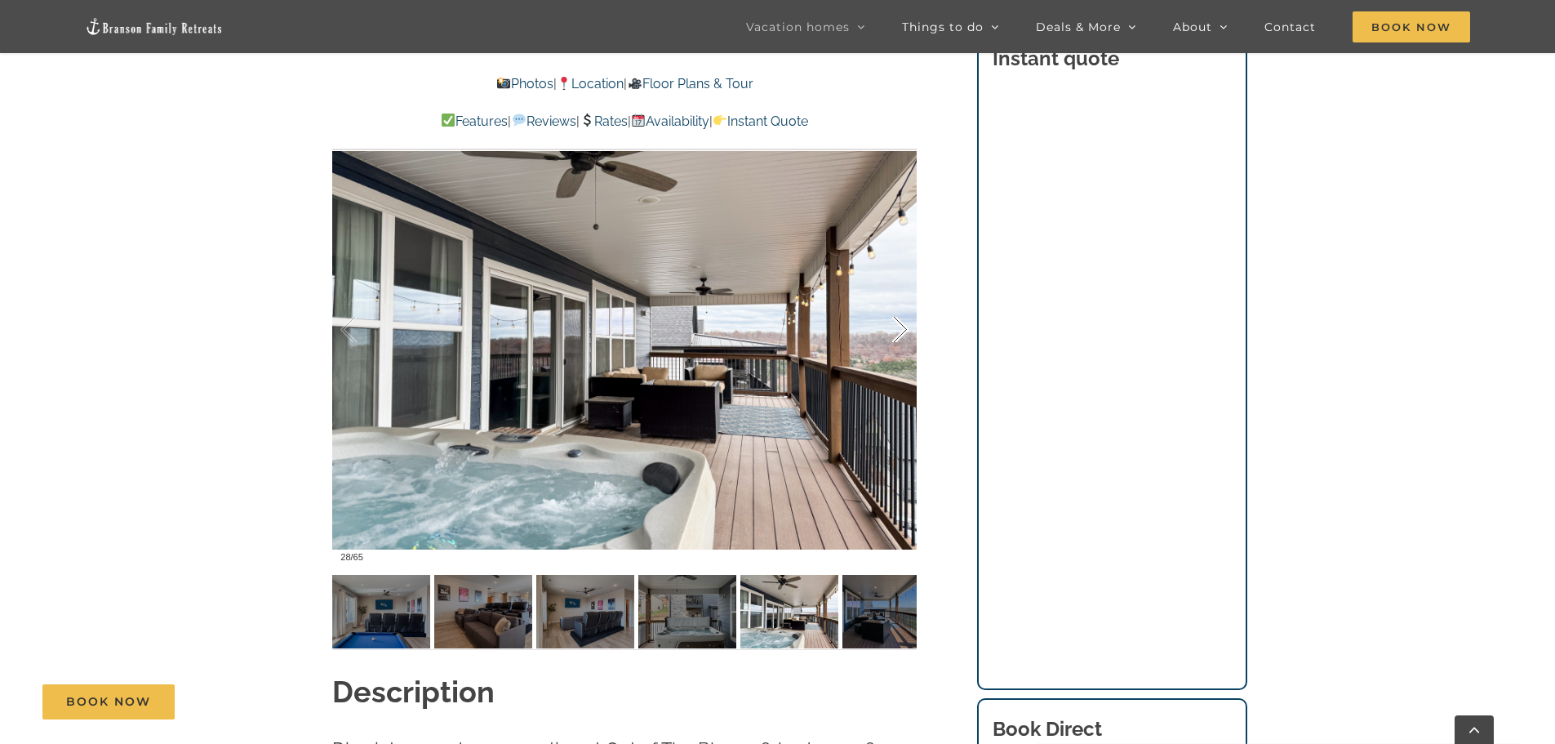
click at [903, 326] on div at bounding box center [883, 329] width 51 height 101
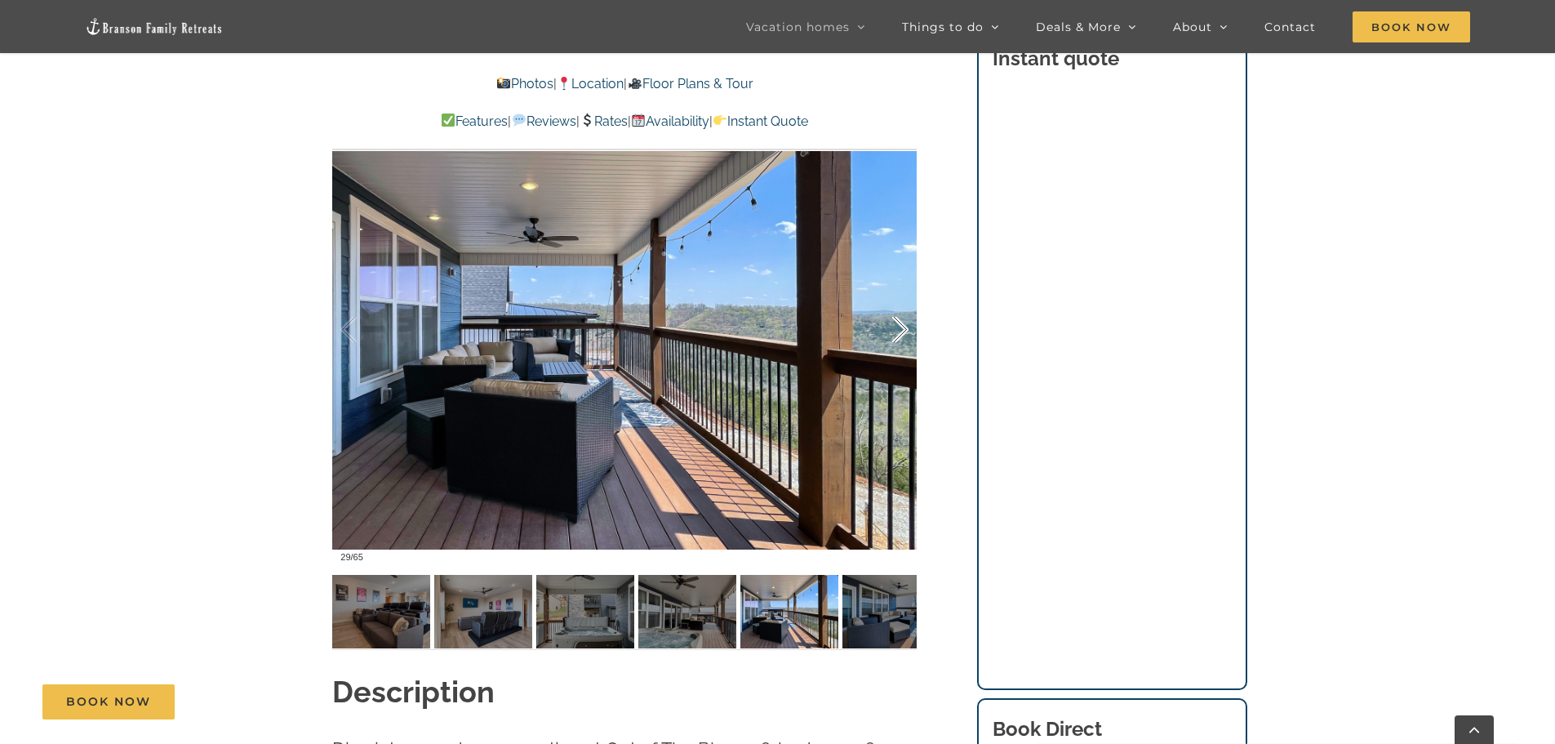
click at [903, 326] on div at bounding box center [883, 329] width 51 height 101
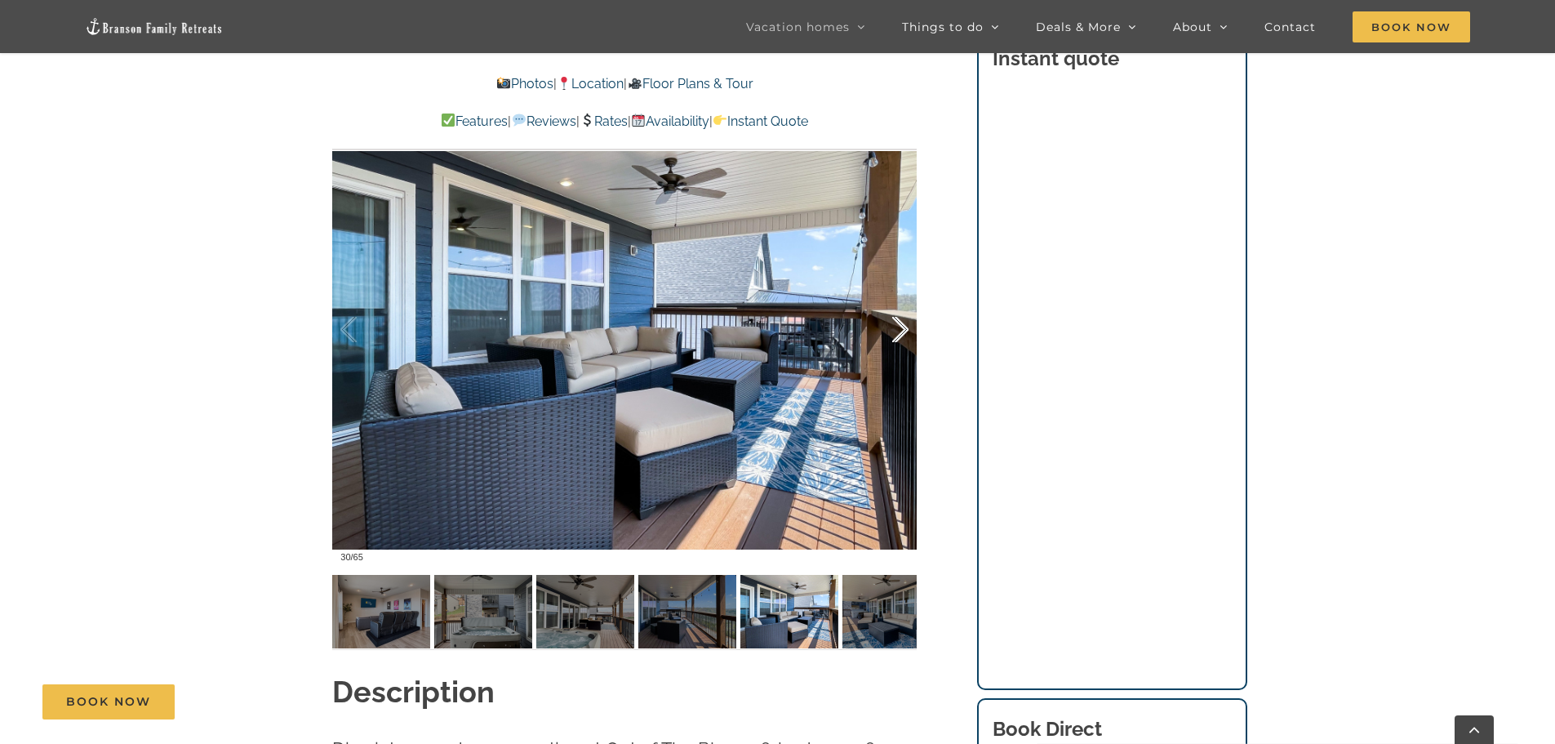
click at [903, 326] on div at bounding box center [883, 329] width 51 height 101
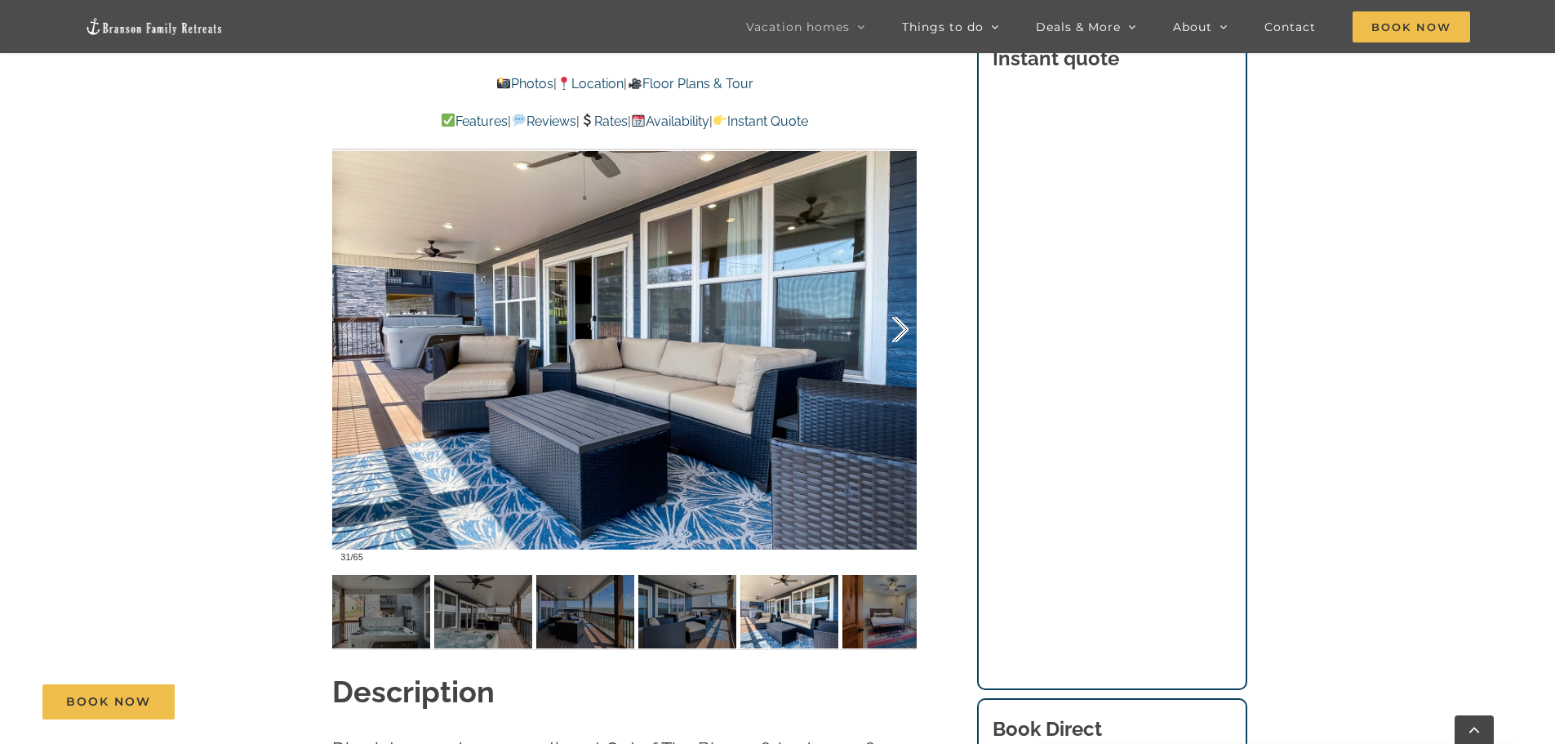
click at [903, 326] on div at bounding box center [883, 329] width 51 height 101
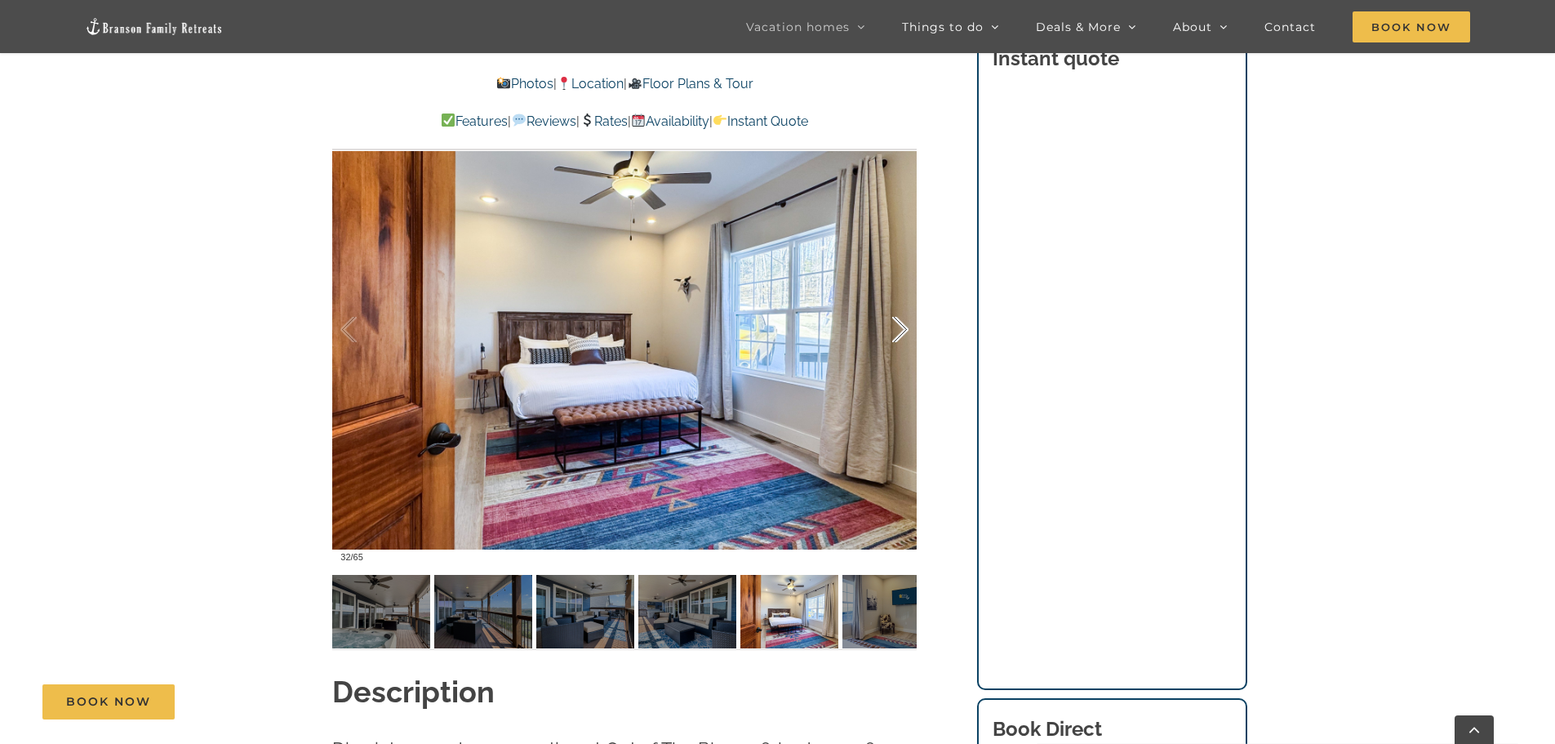
click at [903, 326] on div at bounding box center [883, 329] width 51 height 101
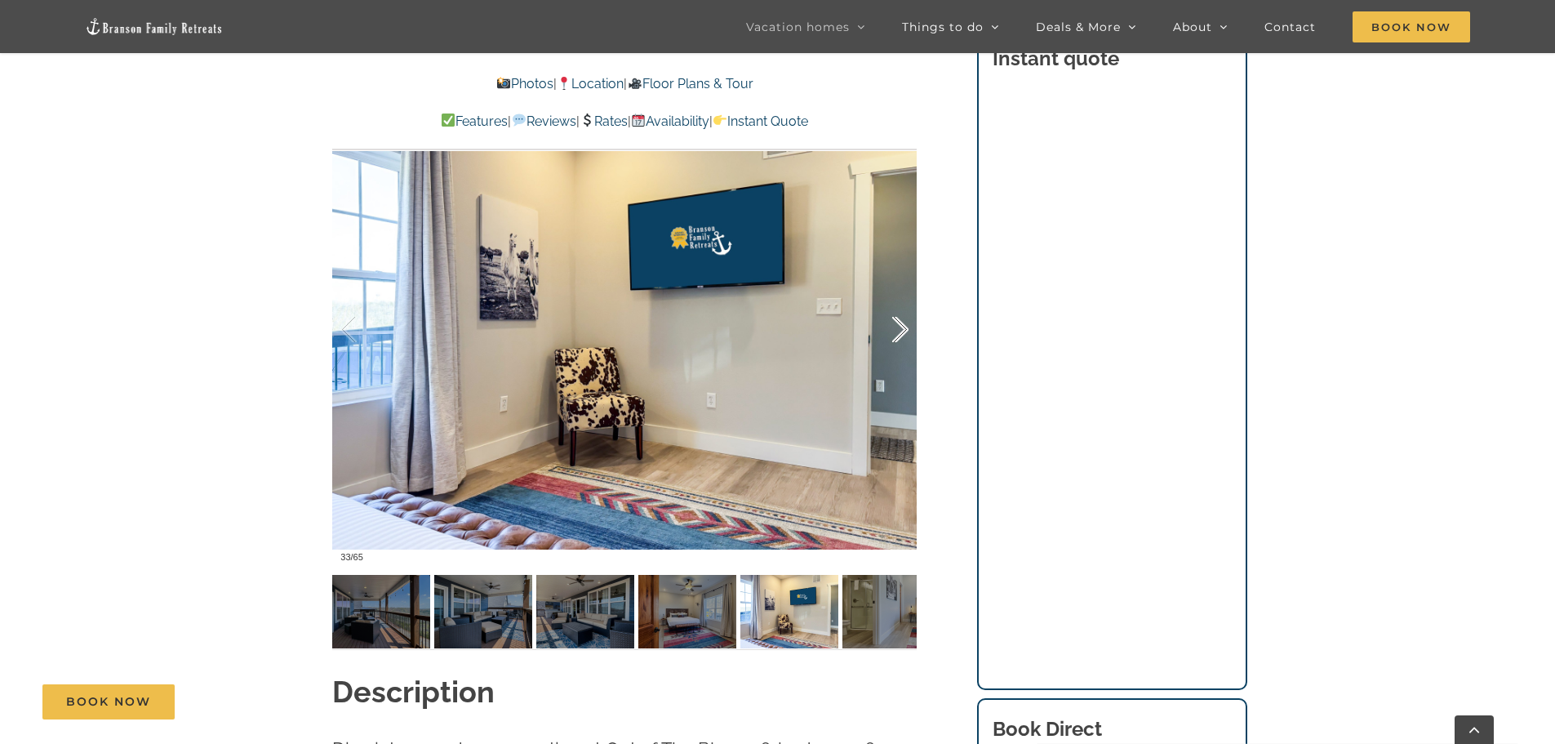
click at [903, 326] on div at bounding box center [883, 329] width 51 height 101
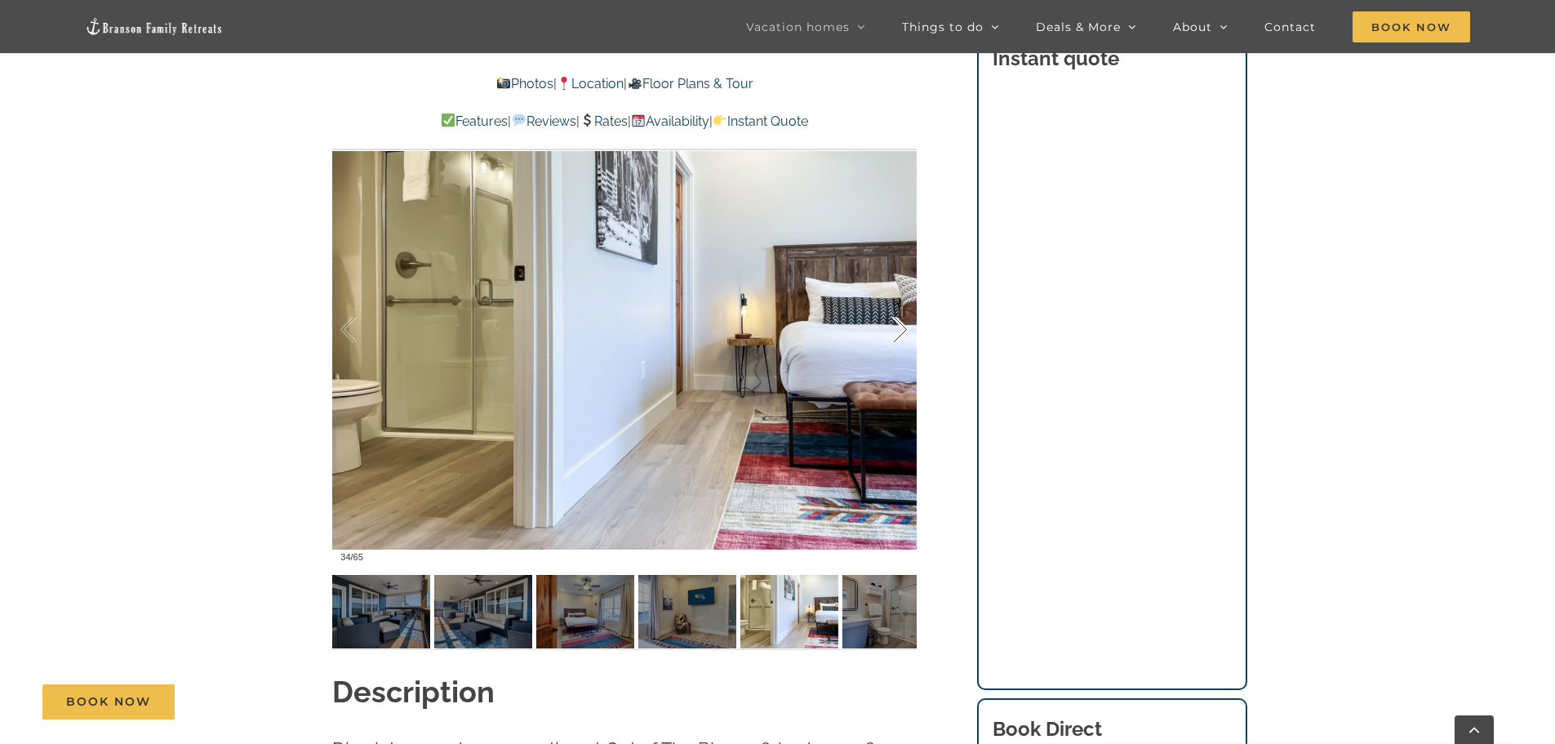
click at [903, 326] on div at bounding box center [883, 329] width 51 height 101
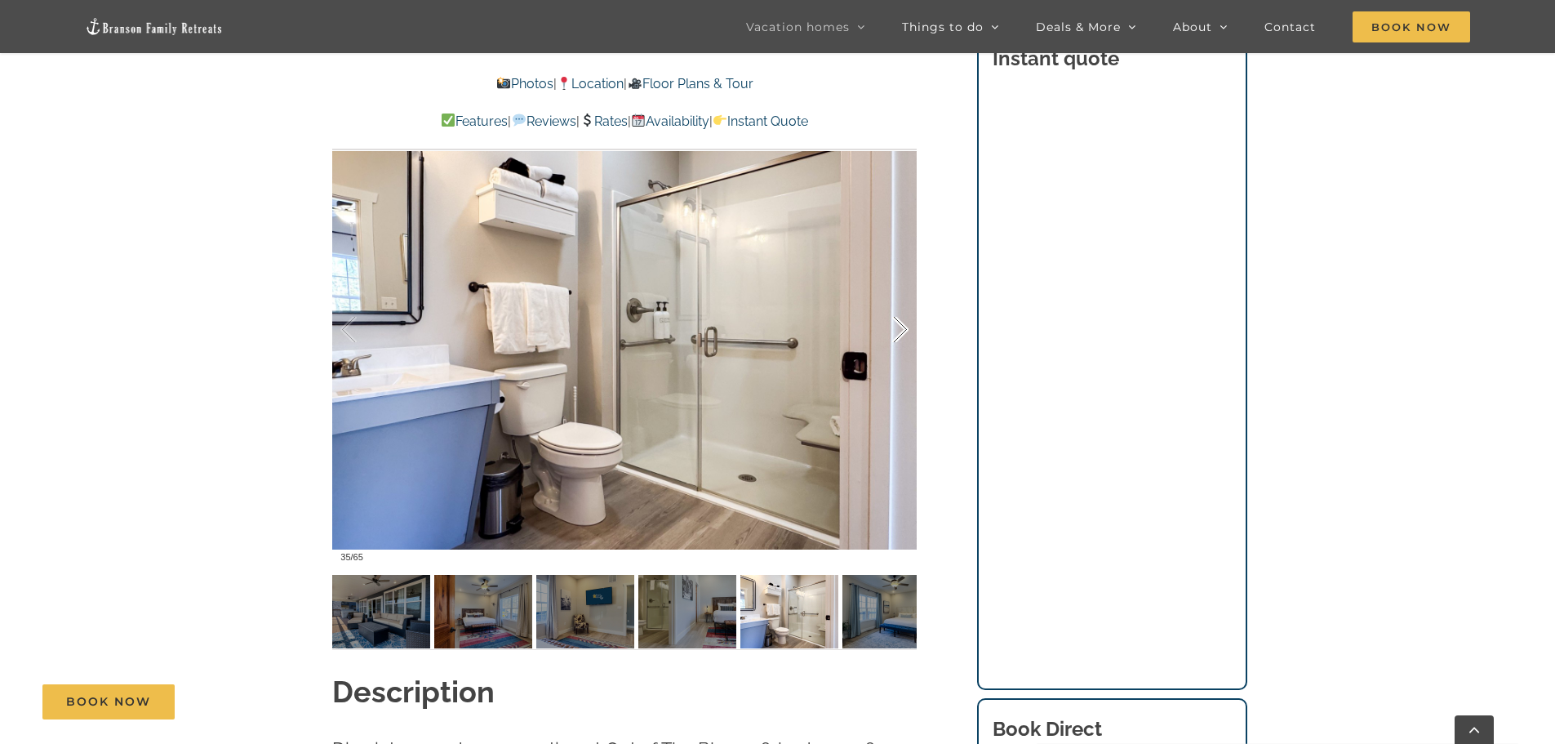
click at [903, 326] on div at bounding box center [883, 329] width 51 height 101
